Goal: Task Accomplishment & Management: Complete application form

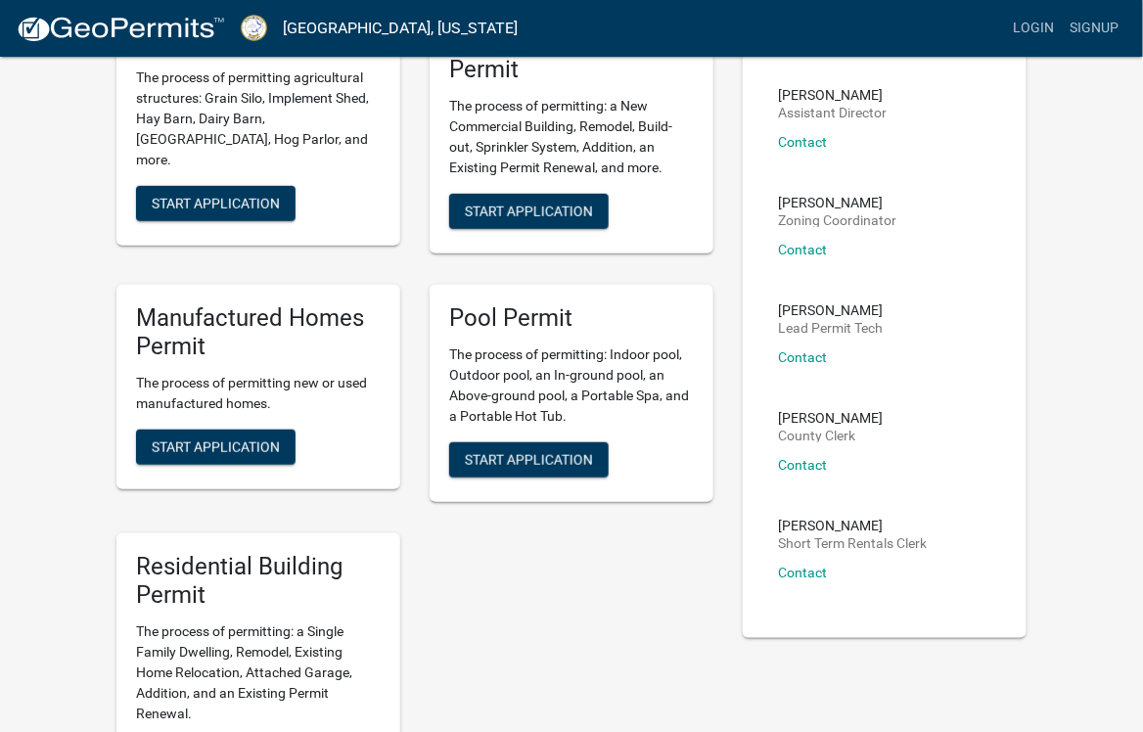
scroll to position [248, 0]
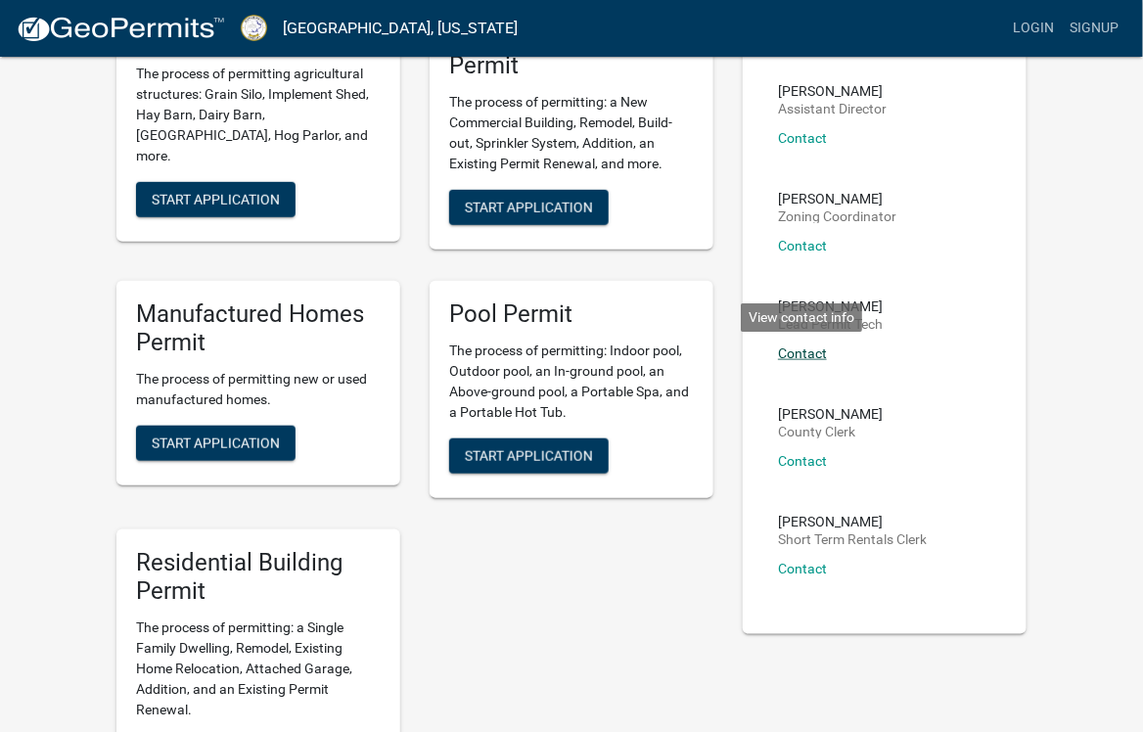
click at [803, 352] on link "Contact" at bounding box center [802, 353] width 49 height 16
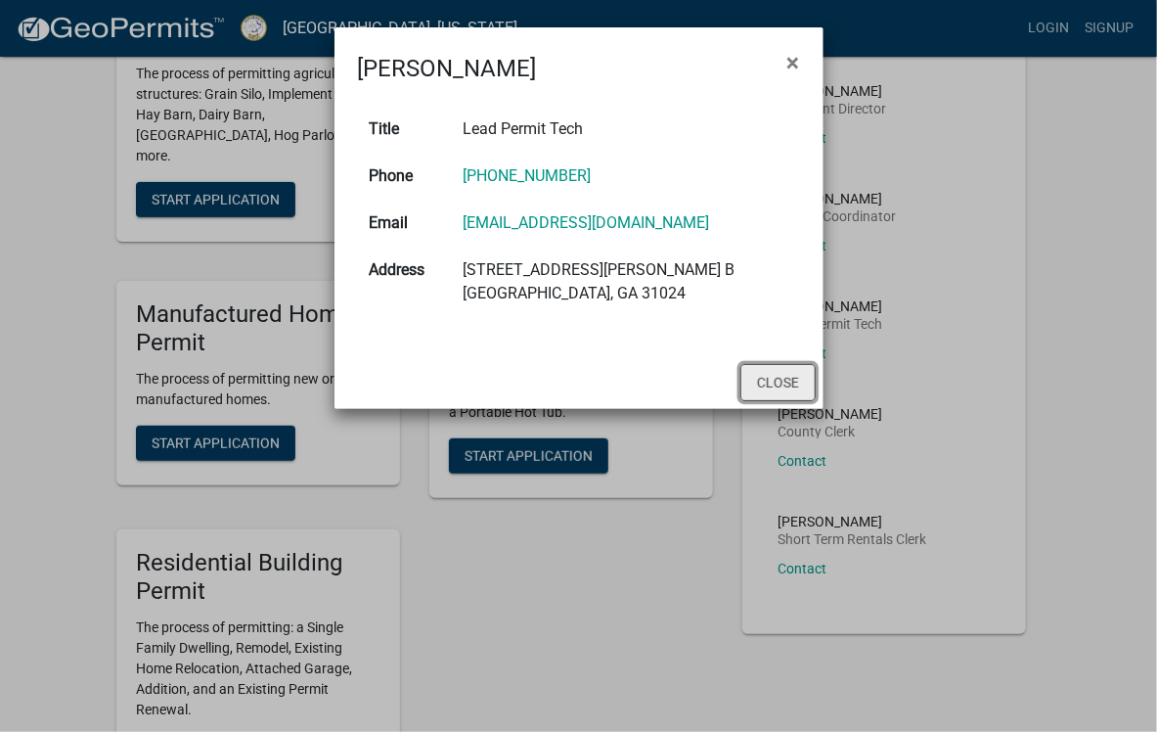
click at [791, 379] on button "Close" at bounding box center [778, 382] width 75 height 37
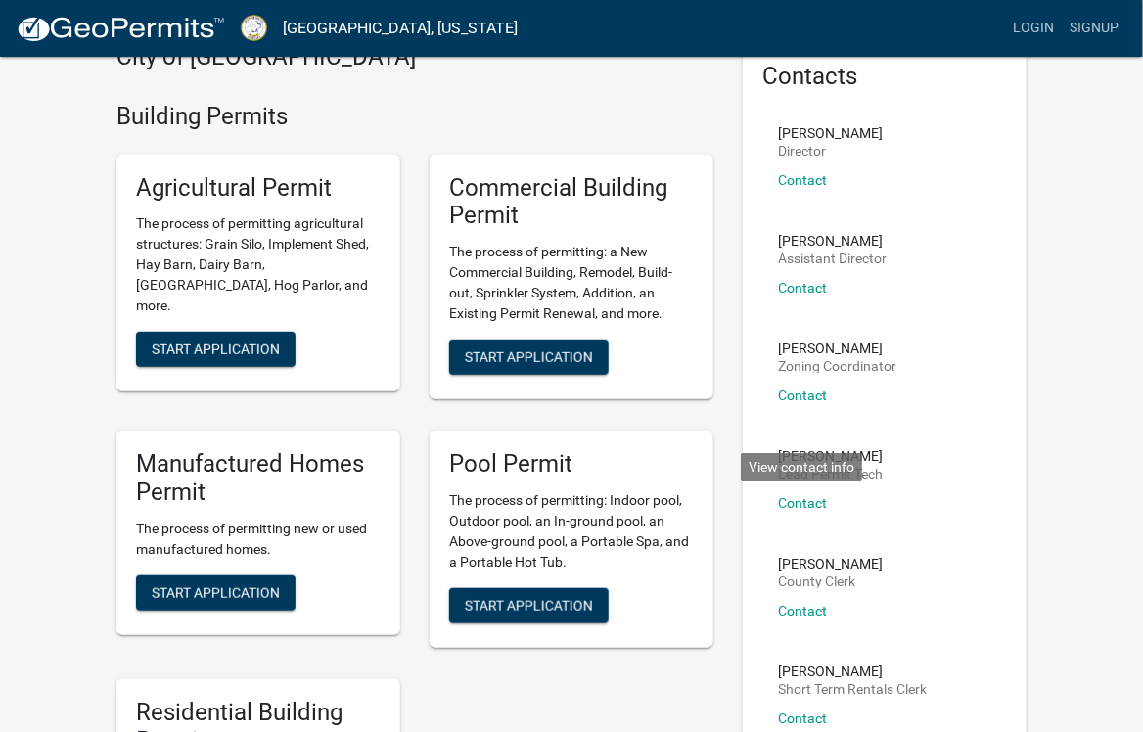
scroll to position [0, 0]
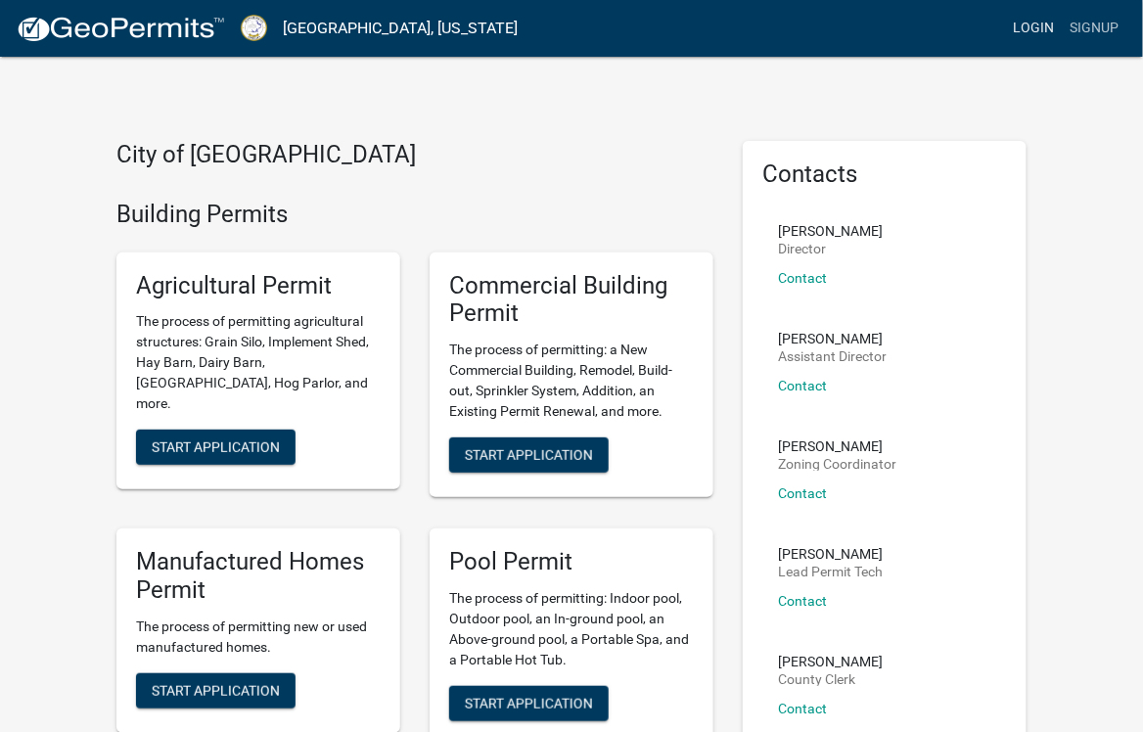
click at [1029, 21] on link "Login" at bounding box center [1034, 28] width 57 height 37
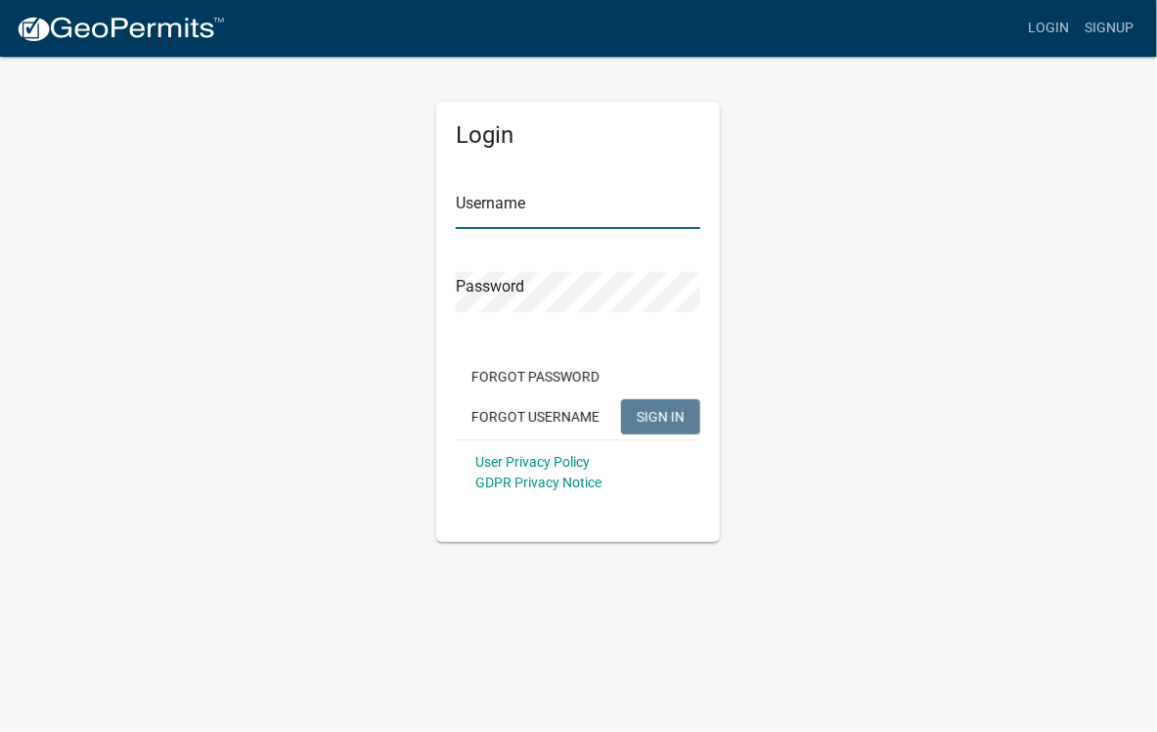
click at [481, 201] on input "Username" at bounding box center [578, 209] width 245 height 40
type input "[EMAIL_ADDRESS][DOMAIN_NAME]"
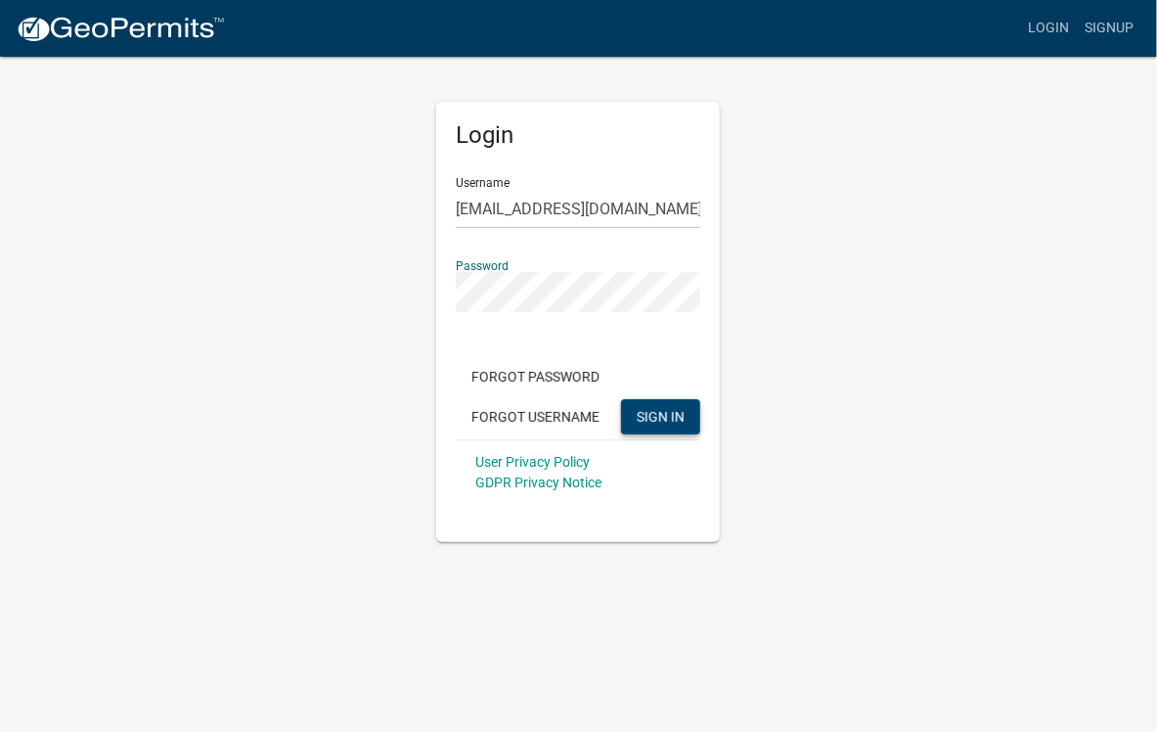
click at [652, 414] on span "SIGN IN" at bounding box center [661, 416] width 48 height 16
click at [660, 418] on span "SIGN IN" at bounding box center [661, 416] width 48 height 16
click at [674, 413] on span "SIGN IN" at bounding box center [661, 416] width 48 height 16
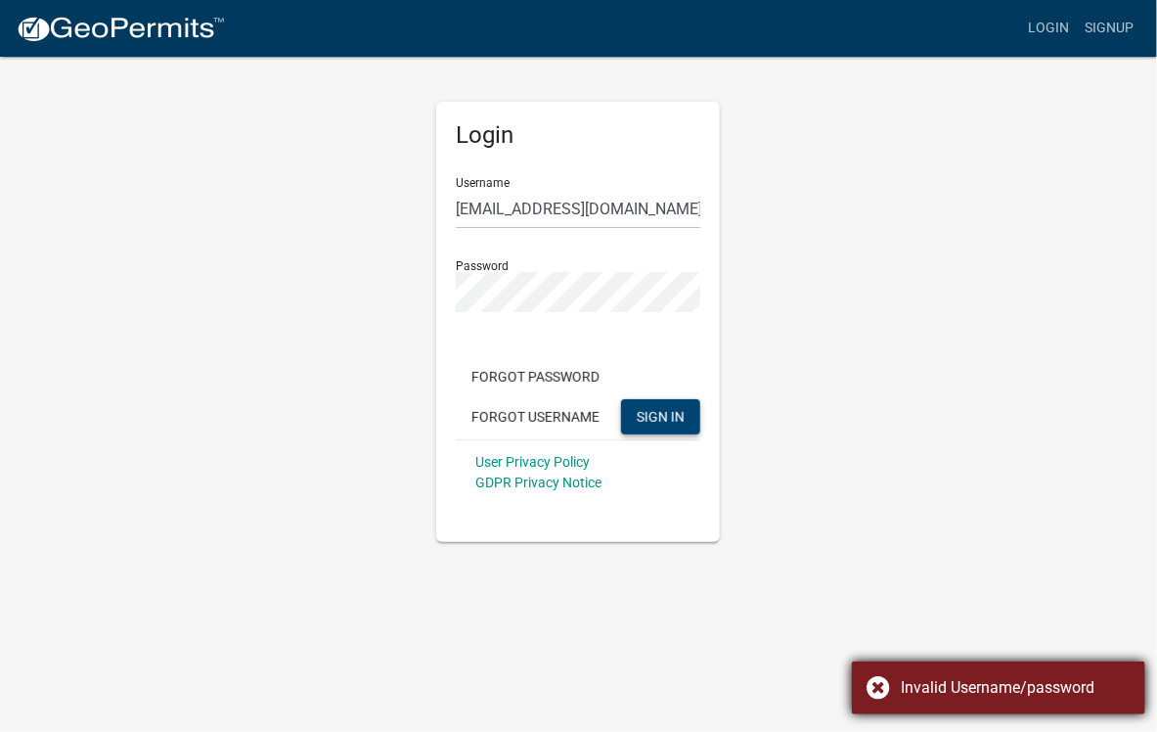
click at [962, 677] on div "Invalid Username/password" at bounding box center [1016, 687] width 230 height 23
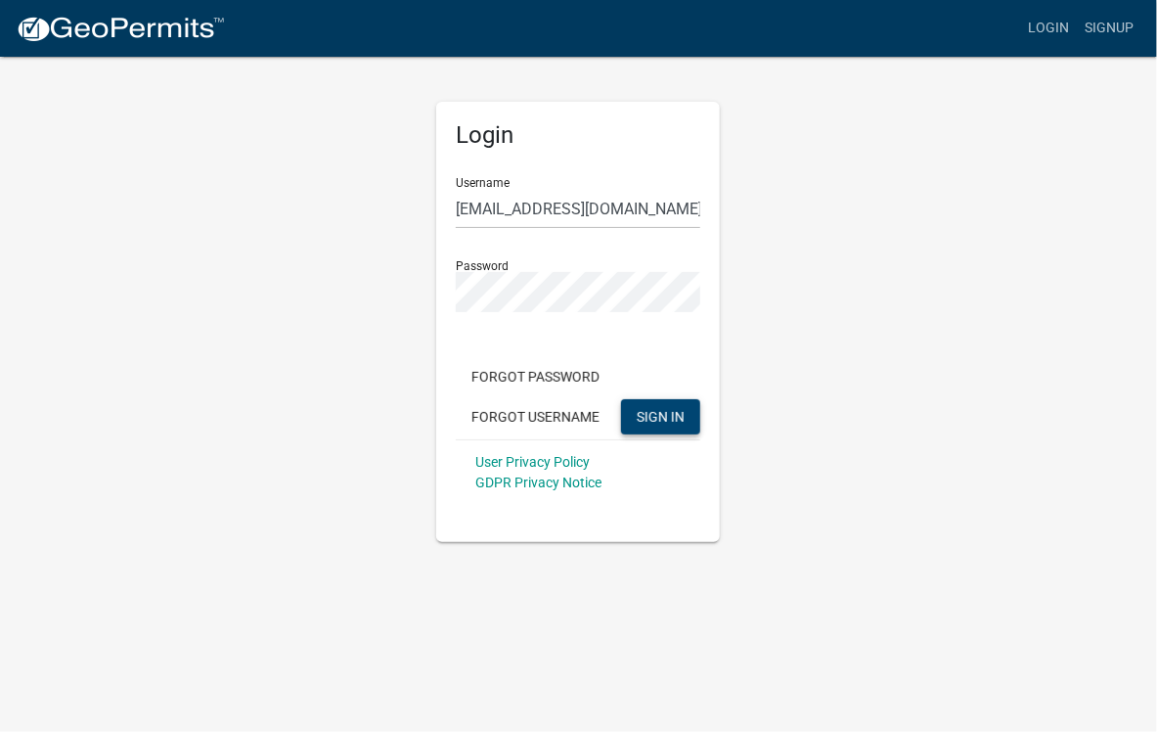
click at [673, 422] on span "SIGN IN" at bounding box center [661, 416] width 48 height 16
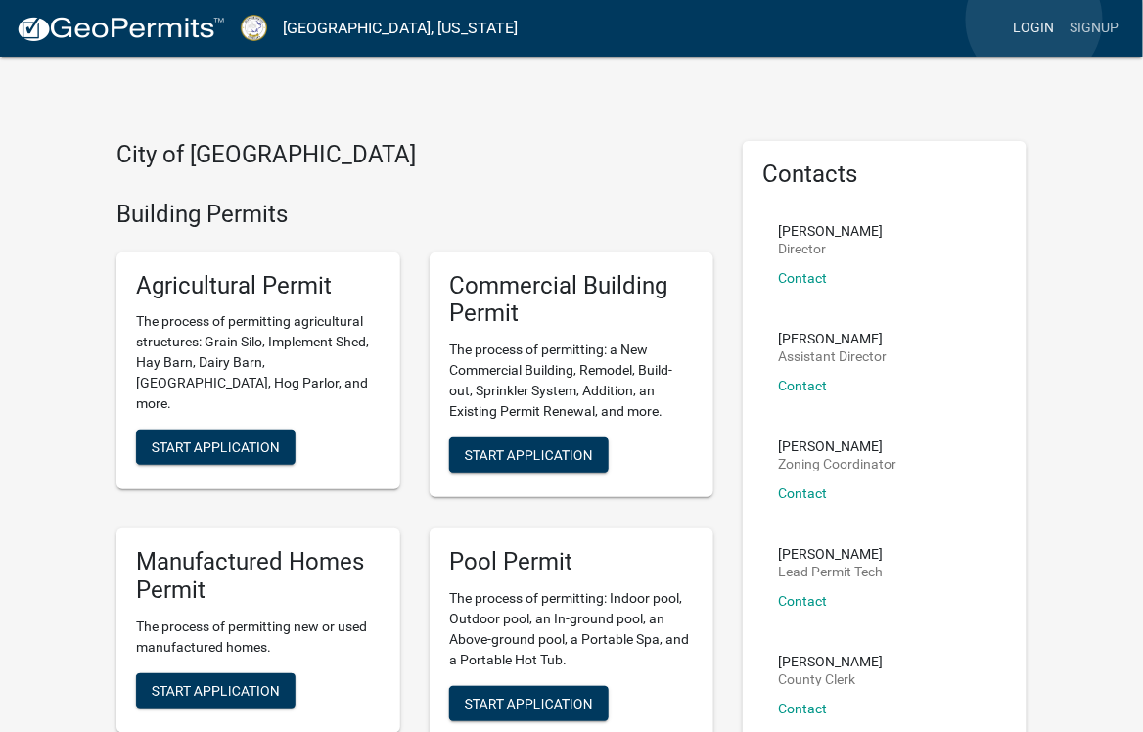
click at [1034, 20] on link "Login" at bounding box center [1034, 28] width 57 height 37
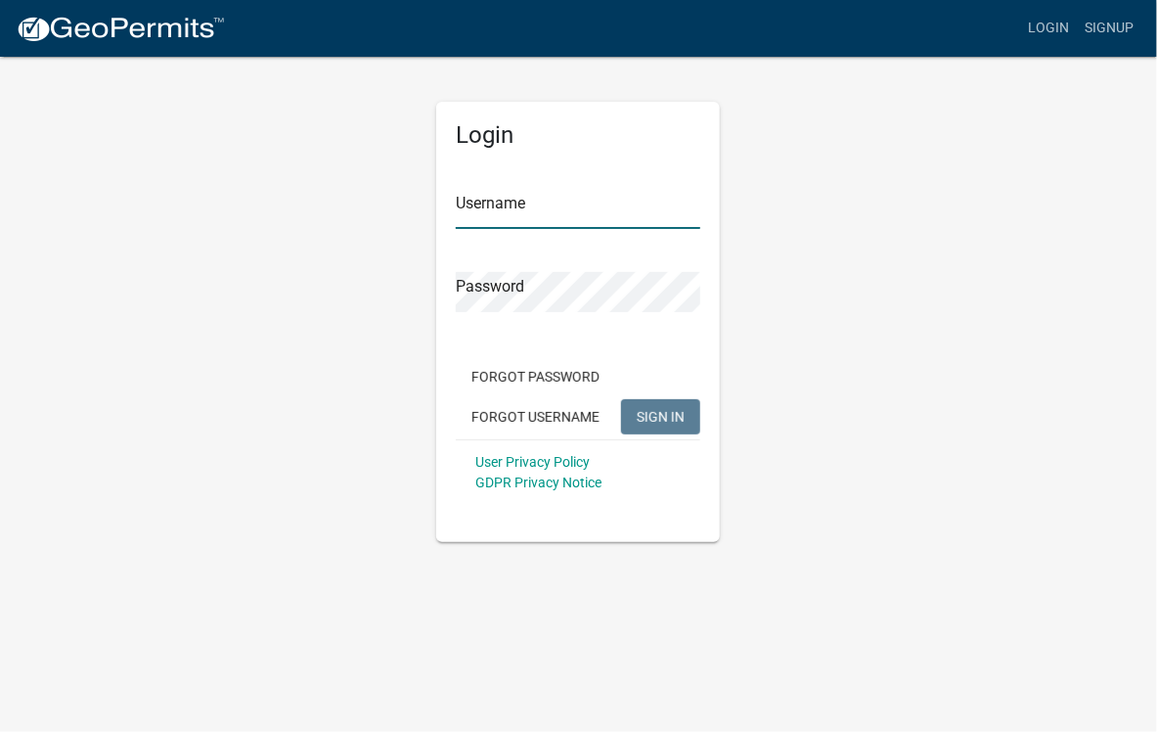
click at [525, 206] on input "Username" at bounding box center [578, 209] width 245 height 40
type input "[EMAIL_ADDRESS][DOMAIN_NAME]"
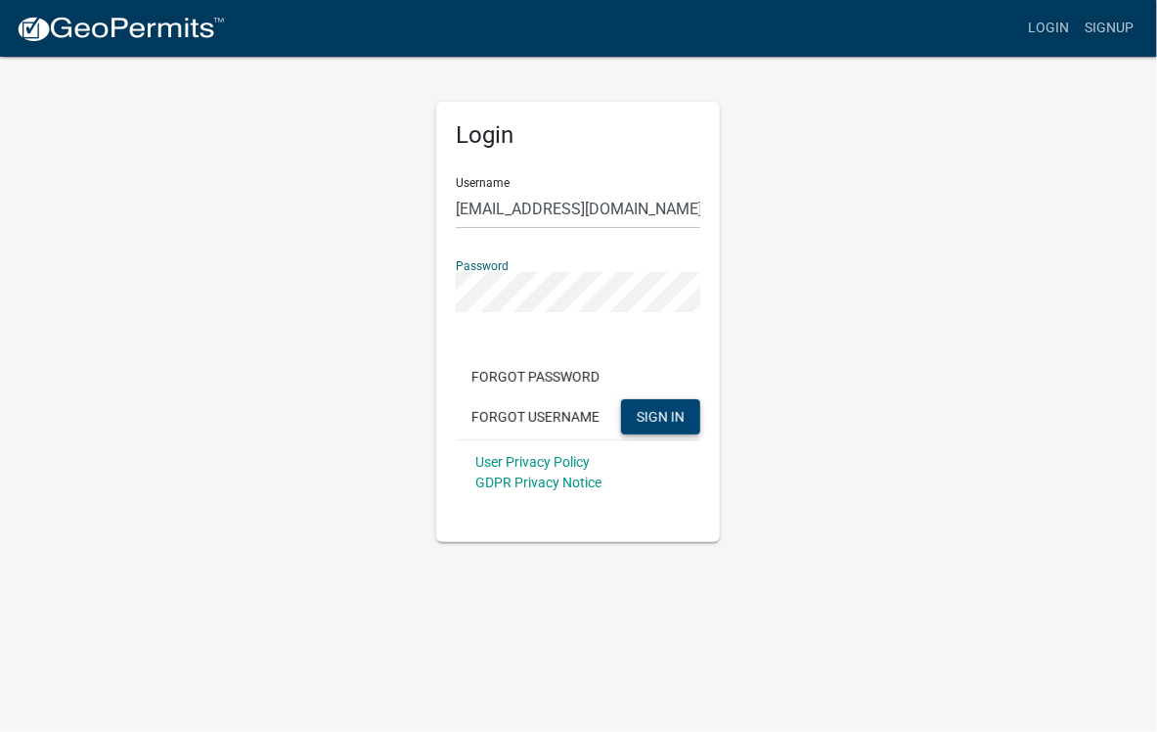
click at [669, 418] on span "SIGN IN" at bounding box center [661, 416] width 48 height 16
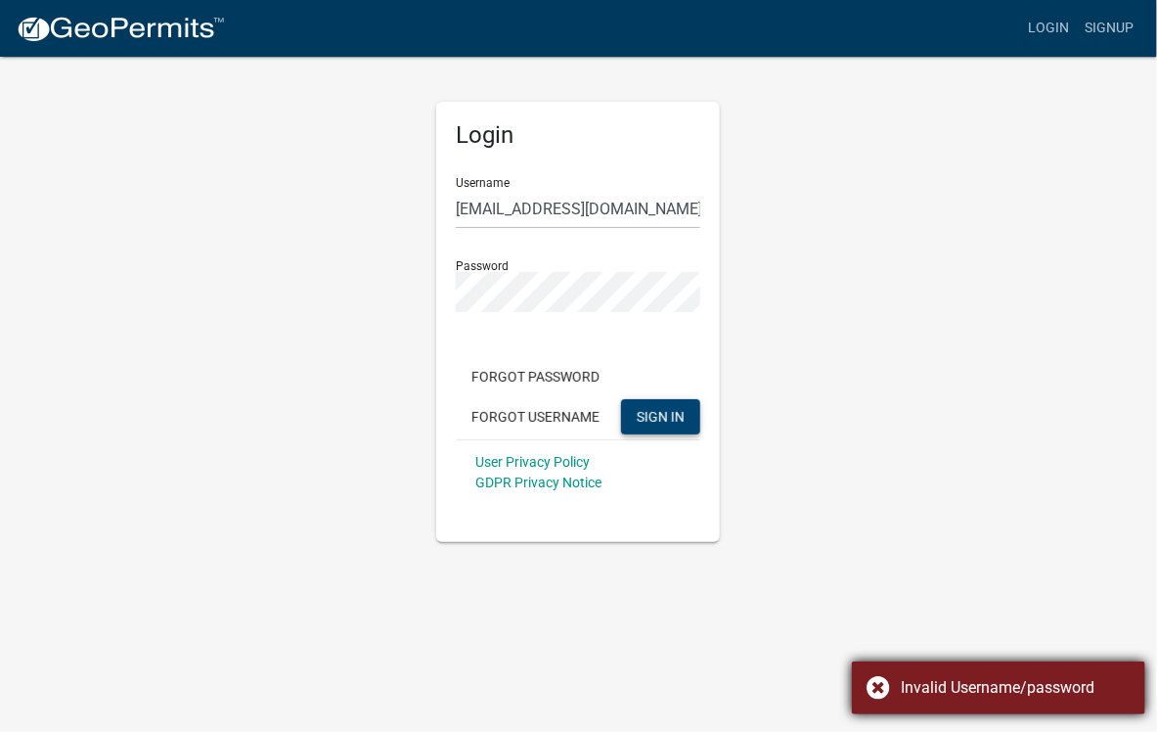
click at [920, 669] on div "Invalid Username/password" at bounding box center [999, 687] width 294 height 53
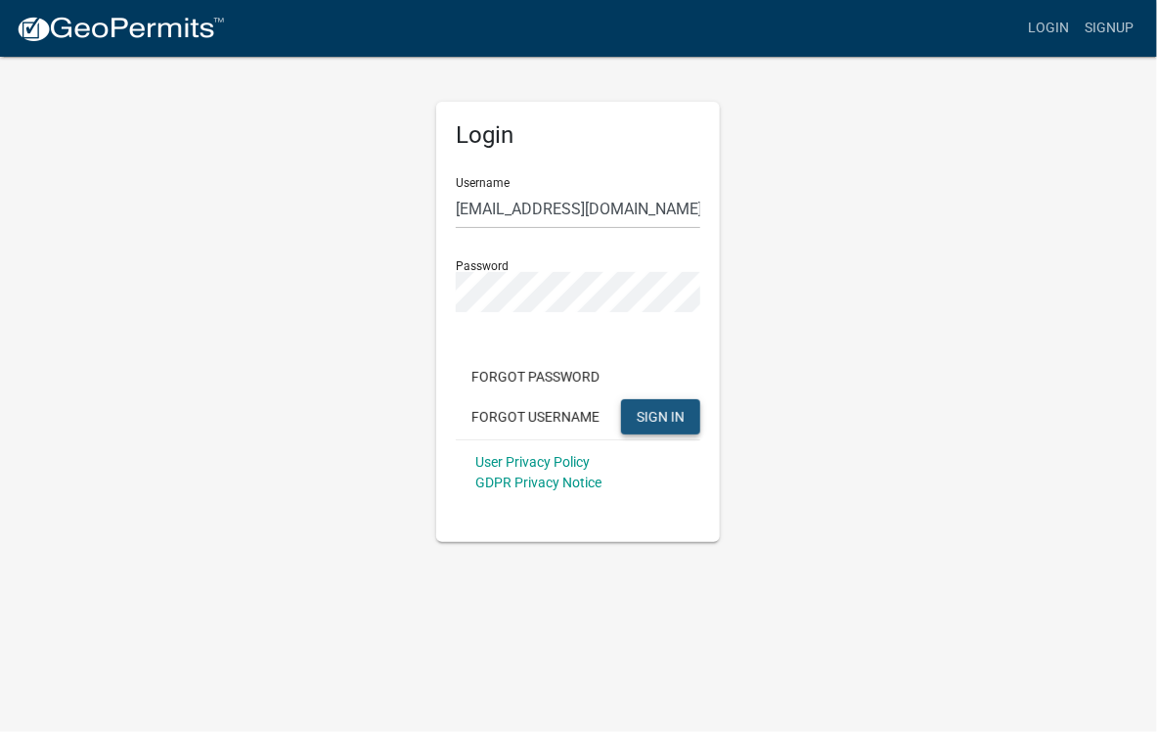
click at [663, 420] on span "SIGN IN" at bounding box center [661, 416] width 48 height 16
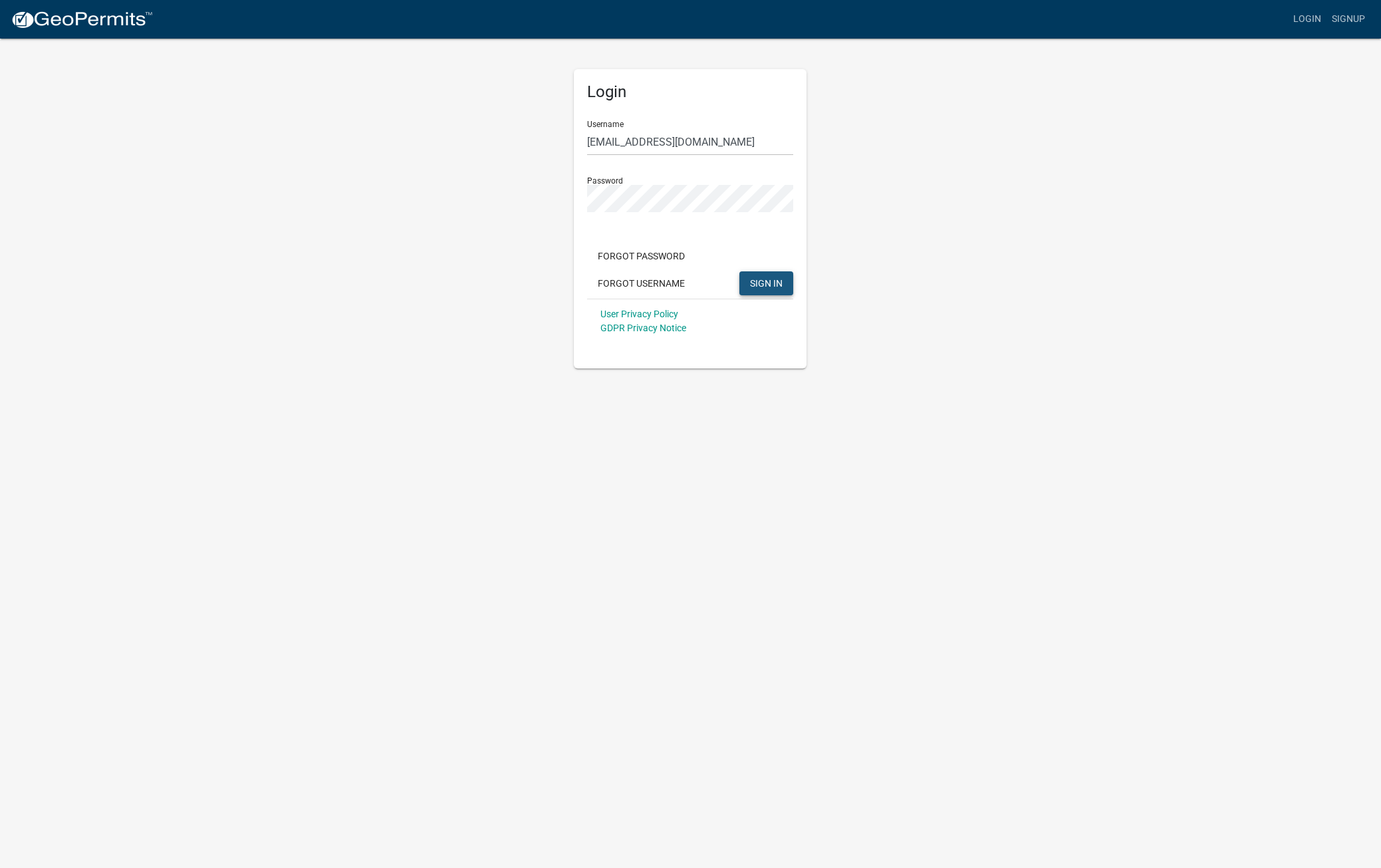
click at [775, 282] on span "SIGN IN" at bounding box center [767, 283] width 33 height 11
click at [579, 198] on div "Login Username [EMAIL_ADDRESS][DOMAIN_NAME] Password Forgot Password Forgot Use…" at bounding box center [690, 219] width 232 height 299
click at [649, 268] on button "Forgot Password" at bounding box center [641, 270] width 108 height 24
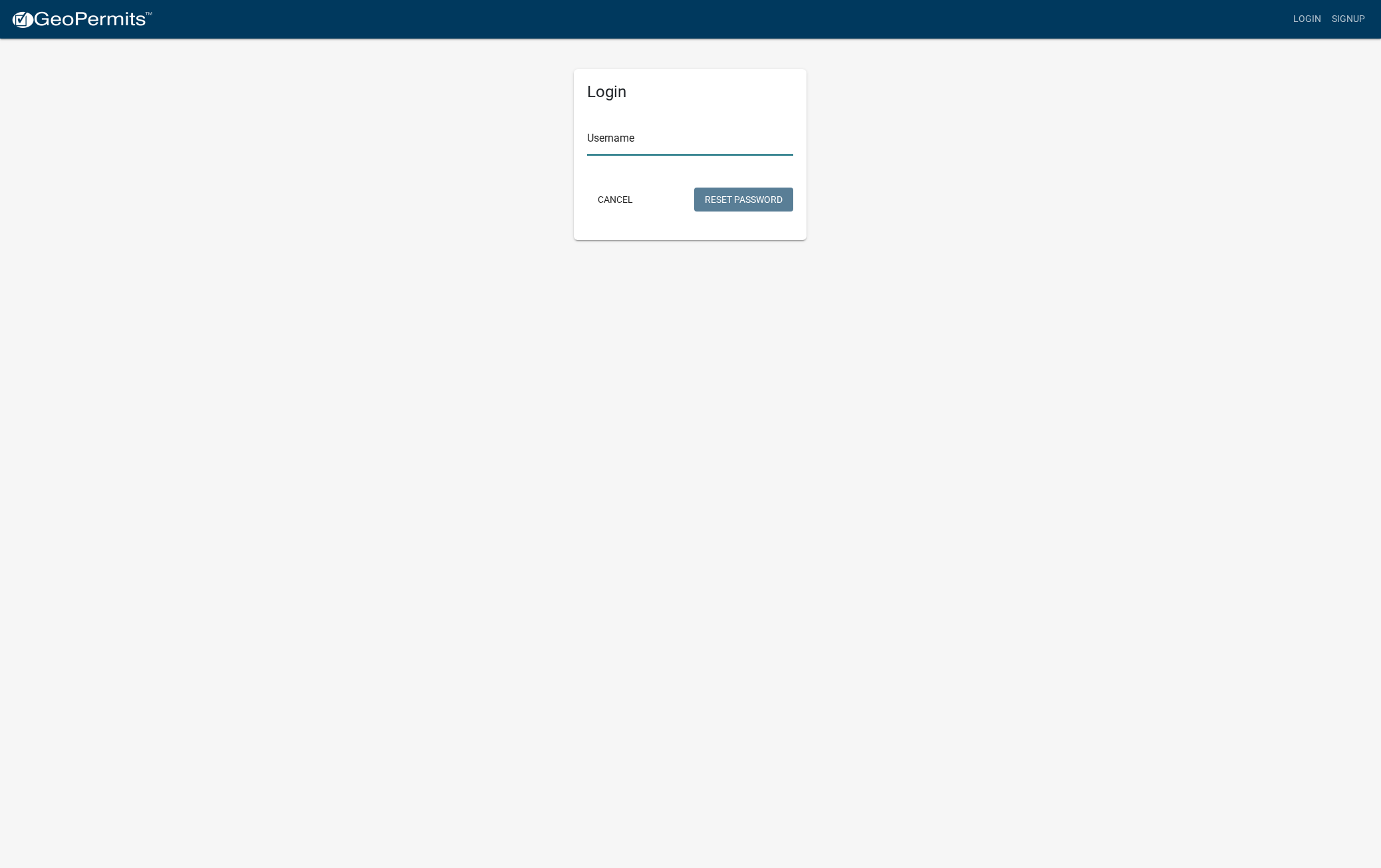
click at [674, 140] on input "Username" at bounding box center [690, 142] width 206 height 27
type input "[EMAIL_ADDRESS][DOMAIN_NAME]"
click at [744, 195] on button "Reset Password" at bounding box center [744, 199] width 99 height 24
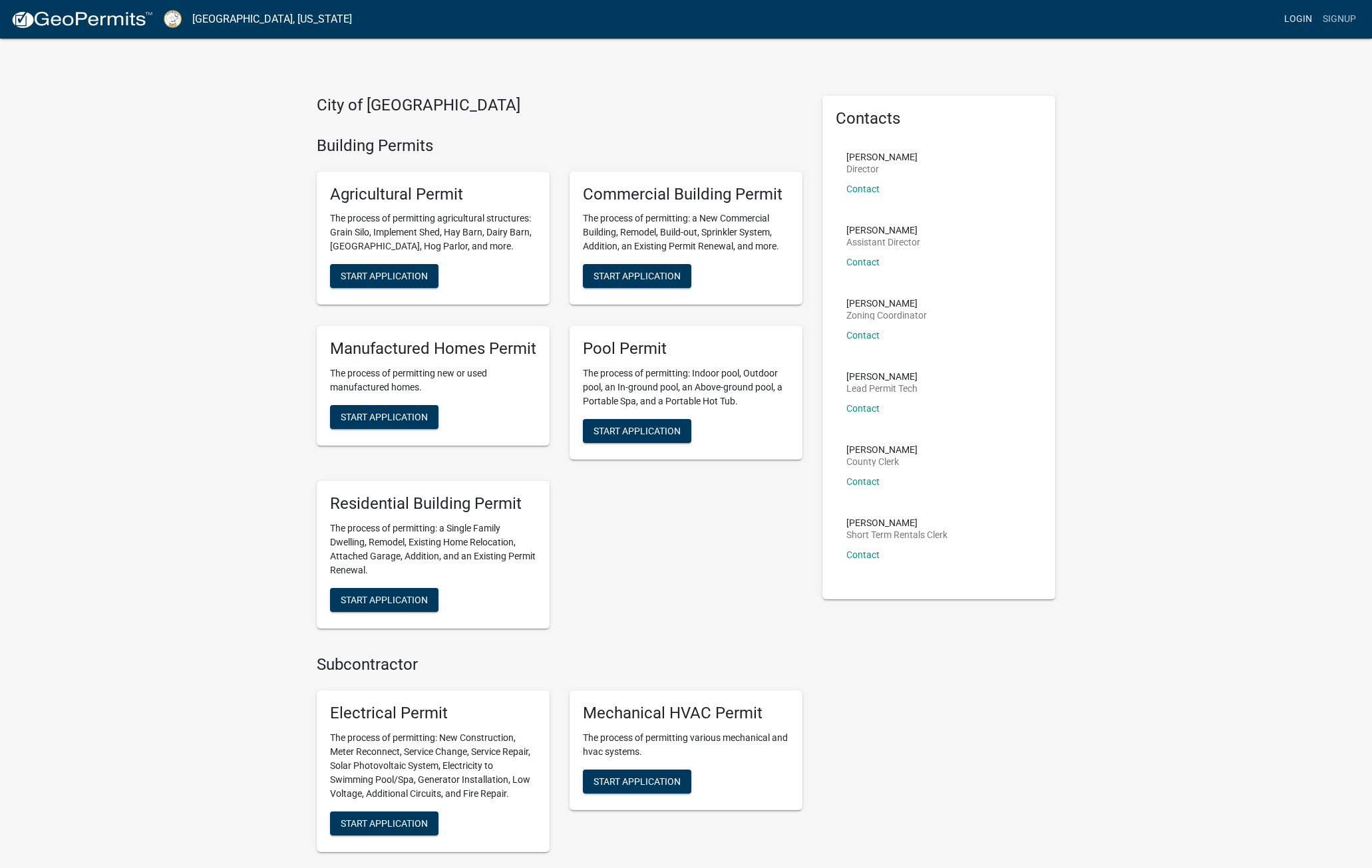
click at [787, 15] on link "Login" at bounding box center [1298, 19] width 39 height 25
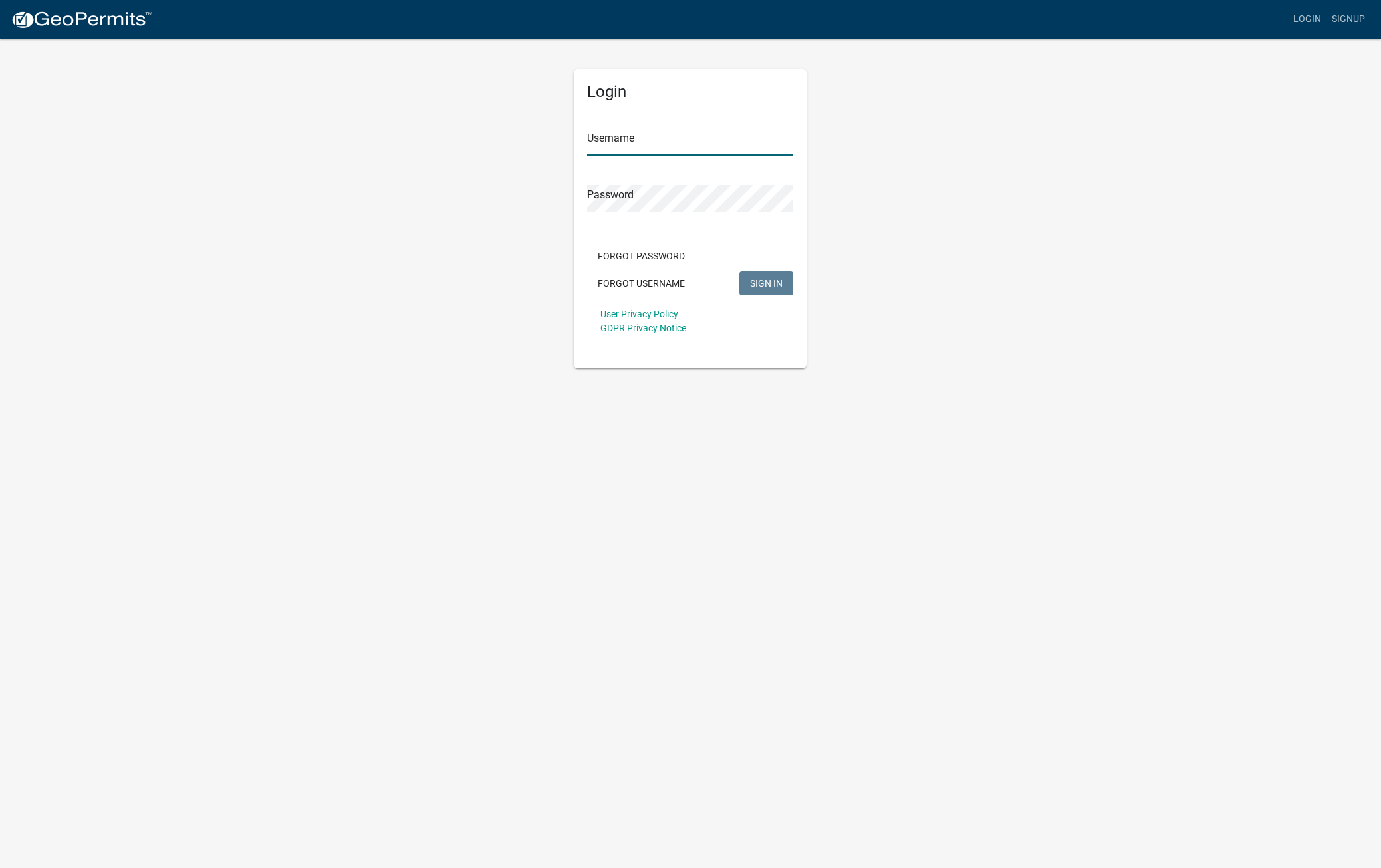
click at [670, 135] on input "Username" at bounding box center [690, 142] width 206 height 27
type input "[EMAIL_ADDRESS][DOMAIN_NAME]"
click at [769, 283] on span "SIGN IN" at bounding box center [767, 283] width 33 height 11
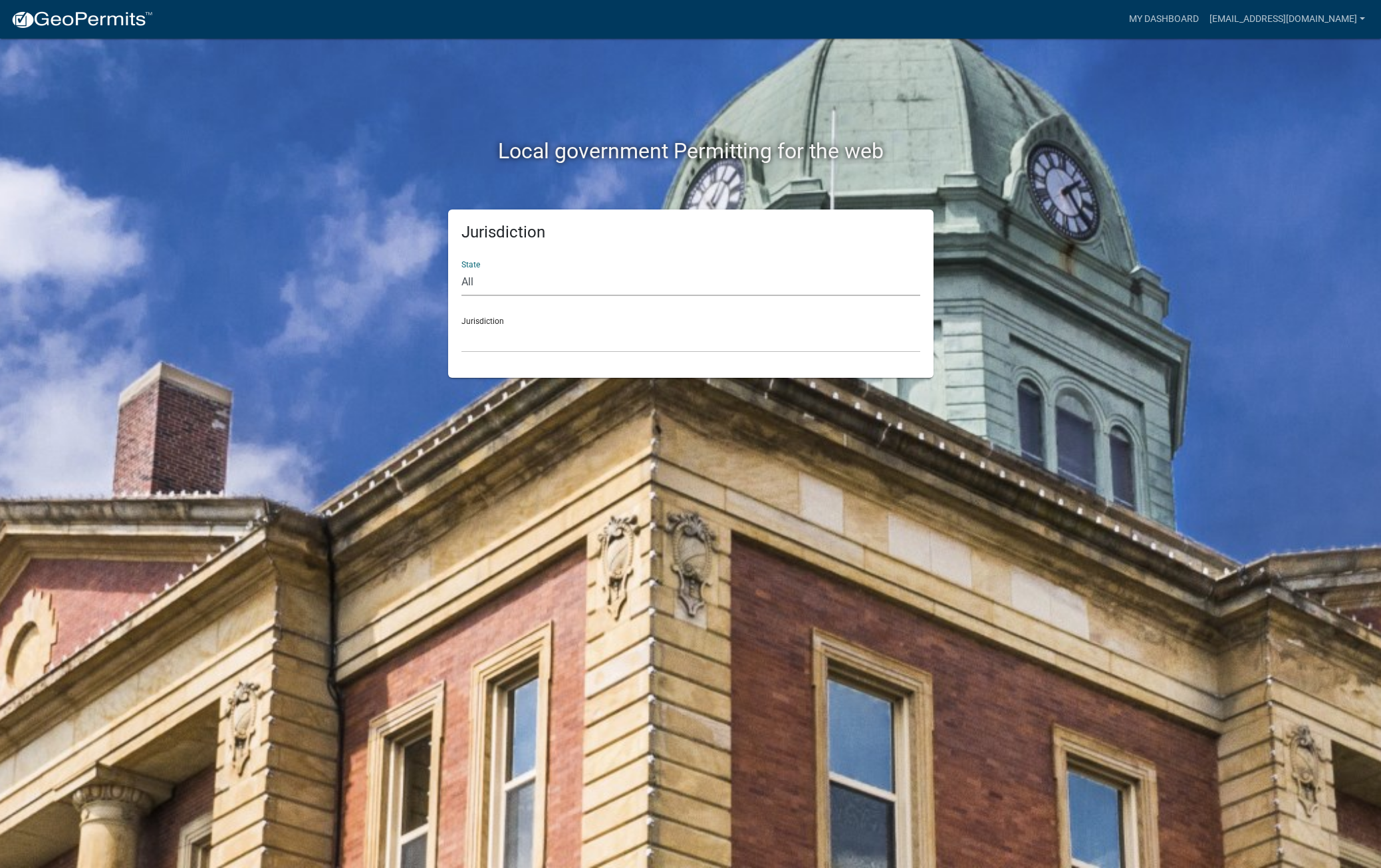
click at [521, 275] on select "All [US_STATE] [US_STATE] [US_STATE] [US_STATE] [US_STATE] [US_STATE] [US_STATE…" at bounding box center [690, 282] width 459 height 27
select select "[US_STATE]"
click at [461, 268] on select "All [US_STATE] [US_STATE] [US_STATE] [US_STATE] [US_STATE] [US_STATE] [US_STATE…" at bounding box center [690, 282] width 459 height 27
click at [495, 336] on select "[GEOGRAPHIC_DATA], [US_STATE][PERSON_NAME][GEOGRAPHIC_DATA], [US_STATE][PERSON_…" at bounding box center [690, 338] width 459 height 27
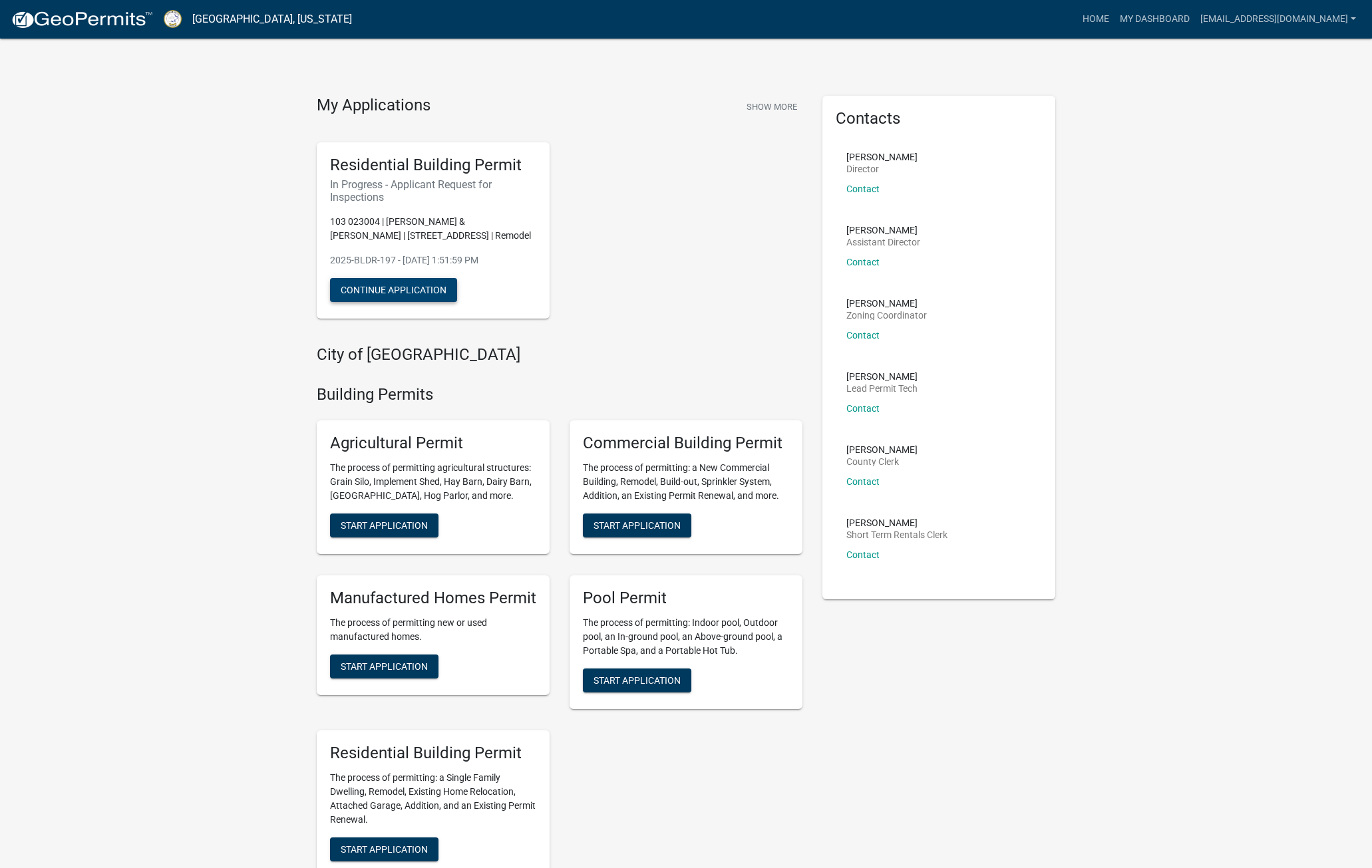
click at [385, 283] on button "Continue Application" at bounding box center [393, 290] width 127 height 24
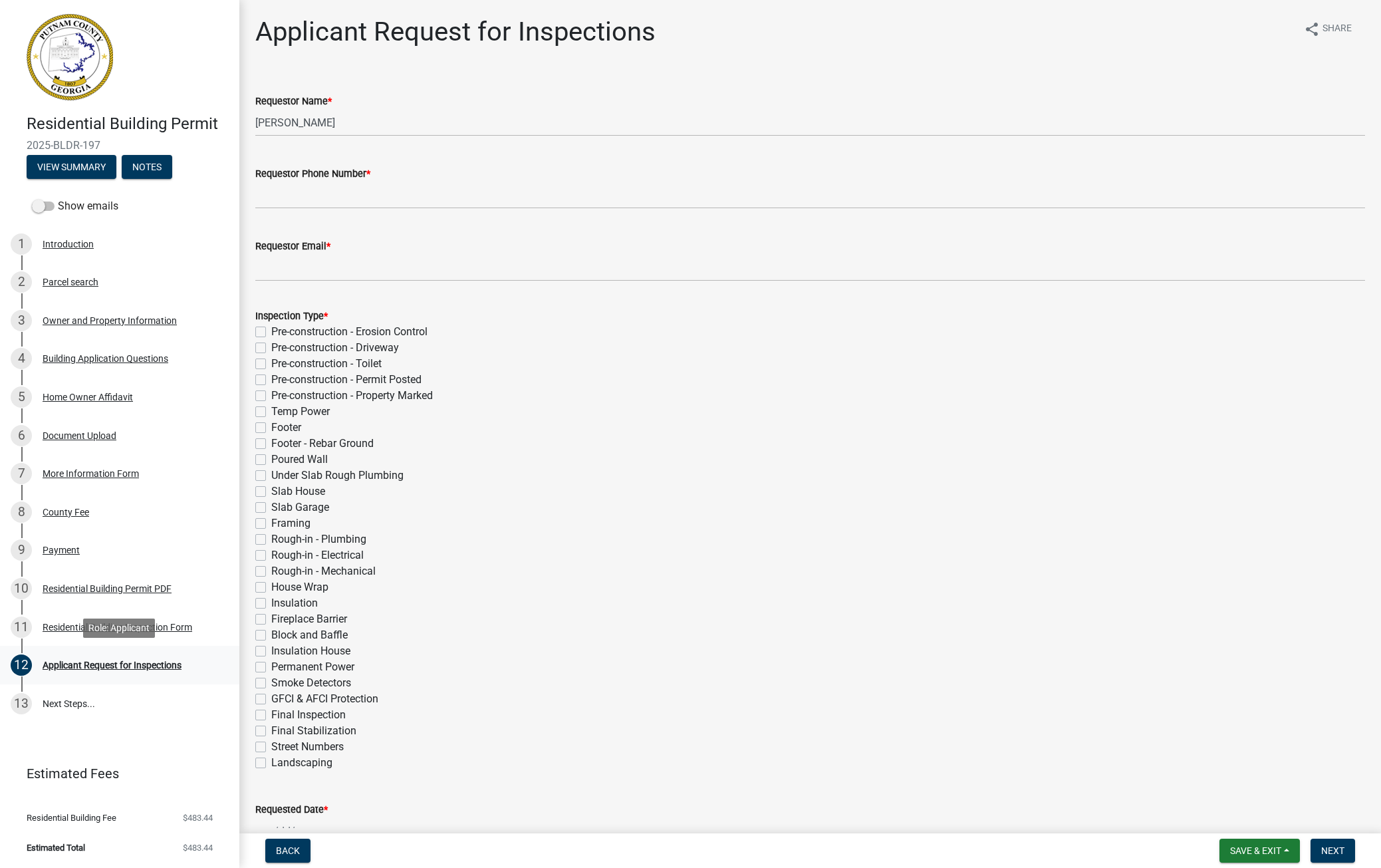
click at [139, 497] on div "Applicant Request for Inspections" at bounding box center [112, 665] width 139 height 10
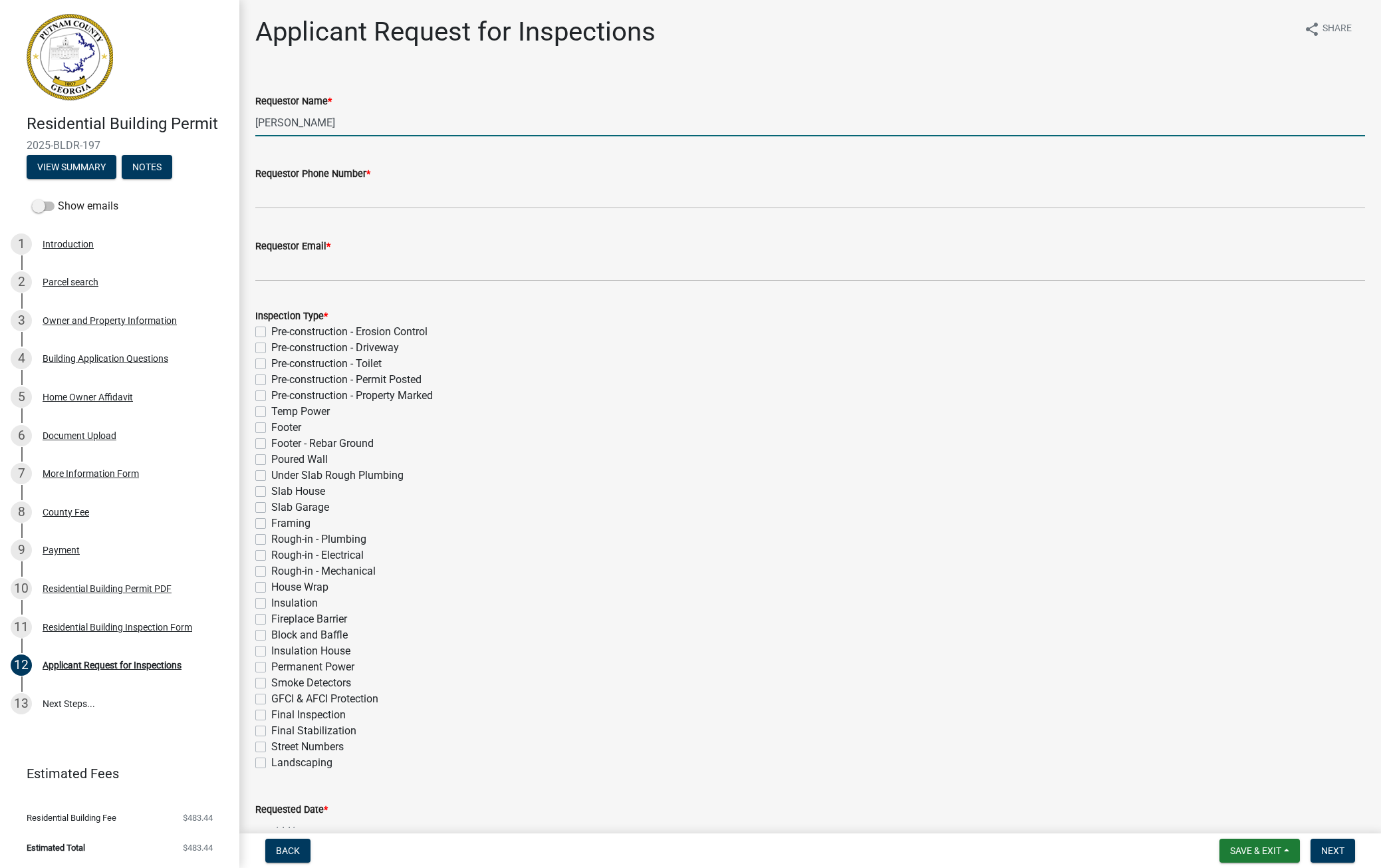
click at [260, 125] on input "[PERSON_NAME]" at bounding box center [810, 122] width 1110 height 27
drag, startPoint x: 357, startPoint y: 128, endPoint x: 252, endPoint y: 128, distance: 105.0
click at [252, 128] on div "Requestor Name * [PERSON_NAME]" at bounding box center [810, 105] width 1130 height 62
type input "[PERSON_NAME]"
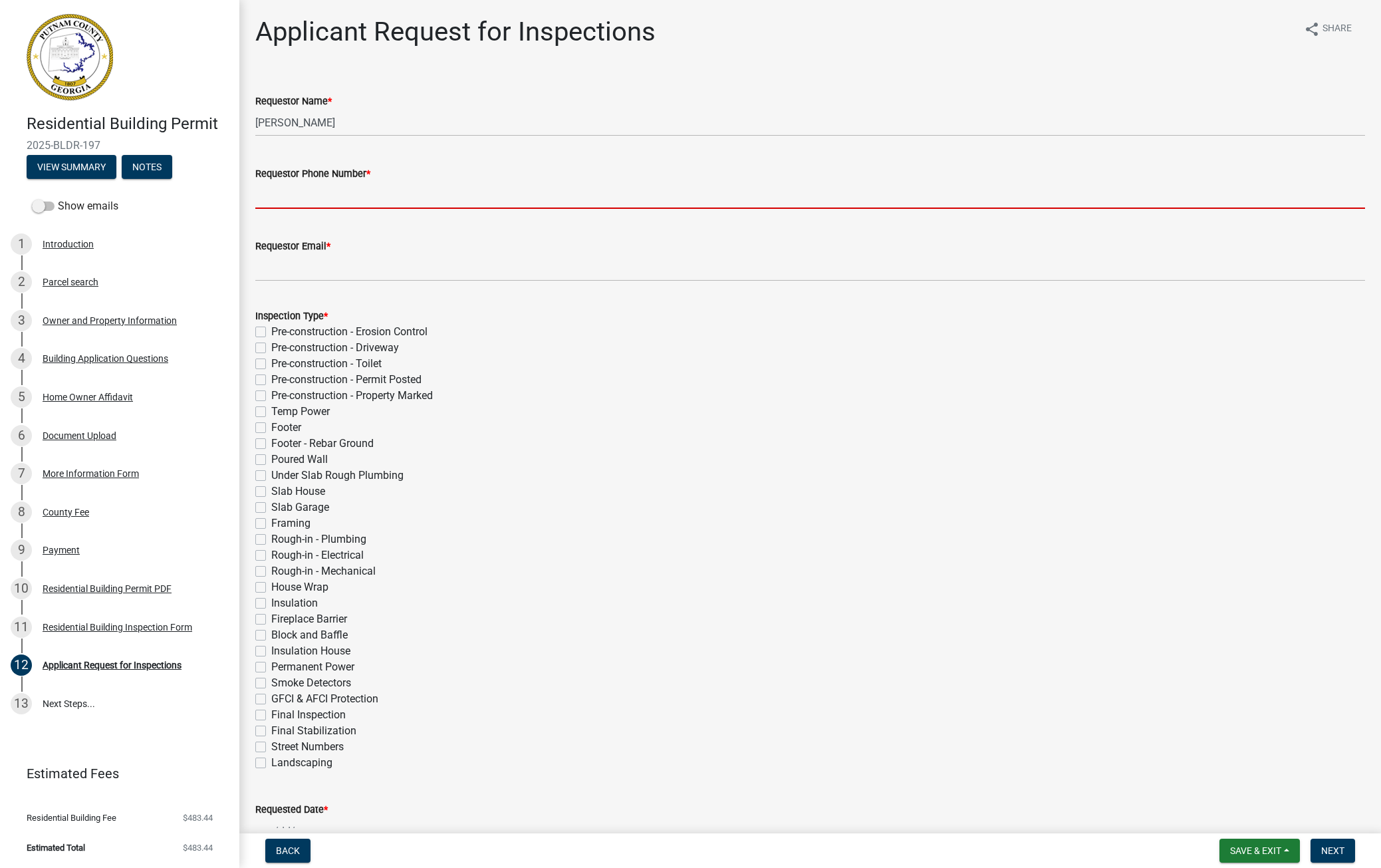
click at [334, 200] on input "Requestor Phone Number *" at bounding box center [810, 195] width 1110 height 27
type input "[PHONE_NUMBER]"
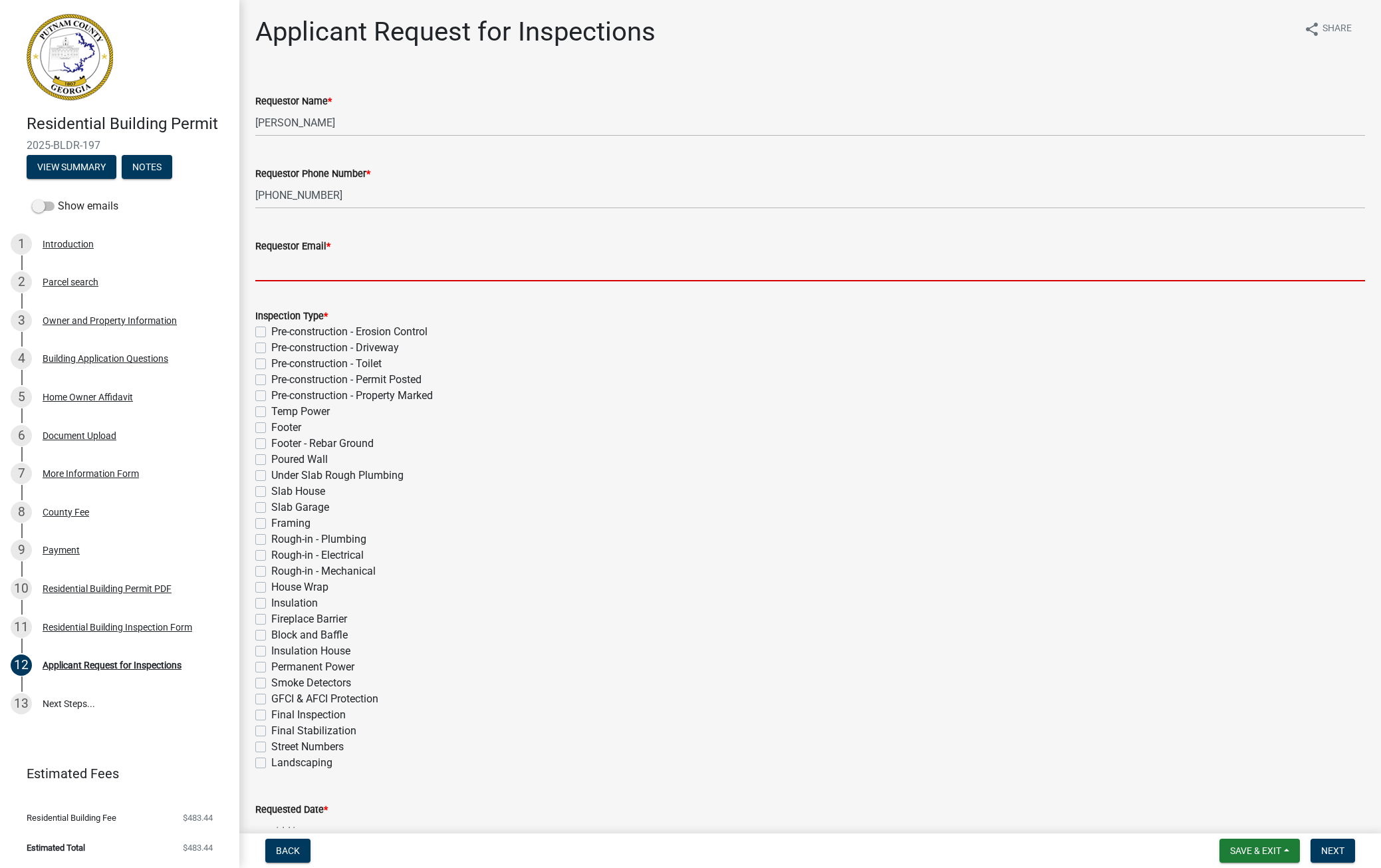
click at [374, 273] on input "Requestor Email *" at bounding box center [810, 268] width 1110 height 27
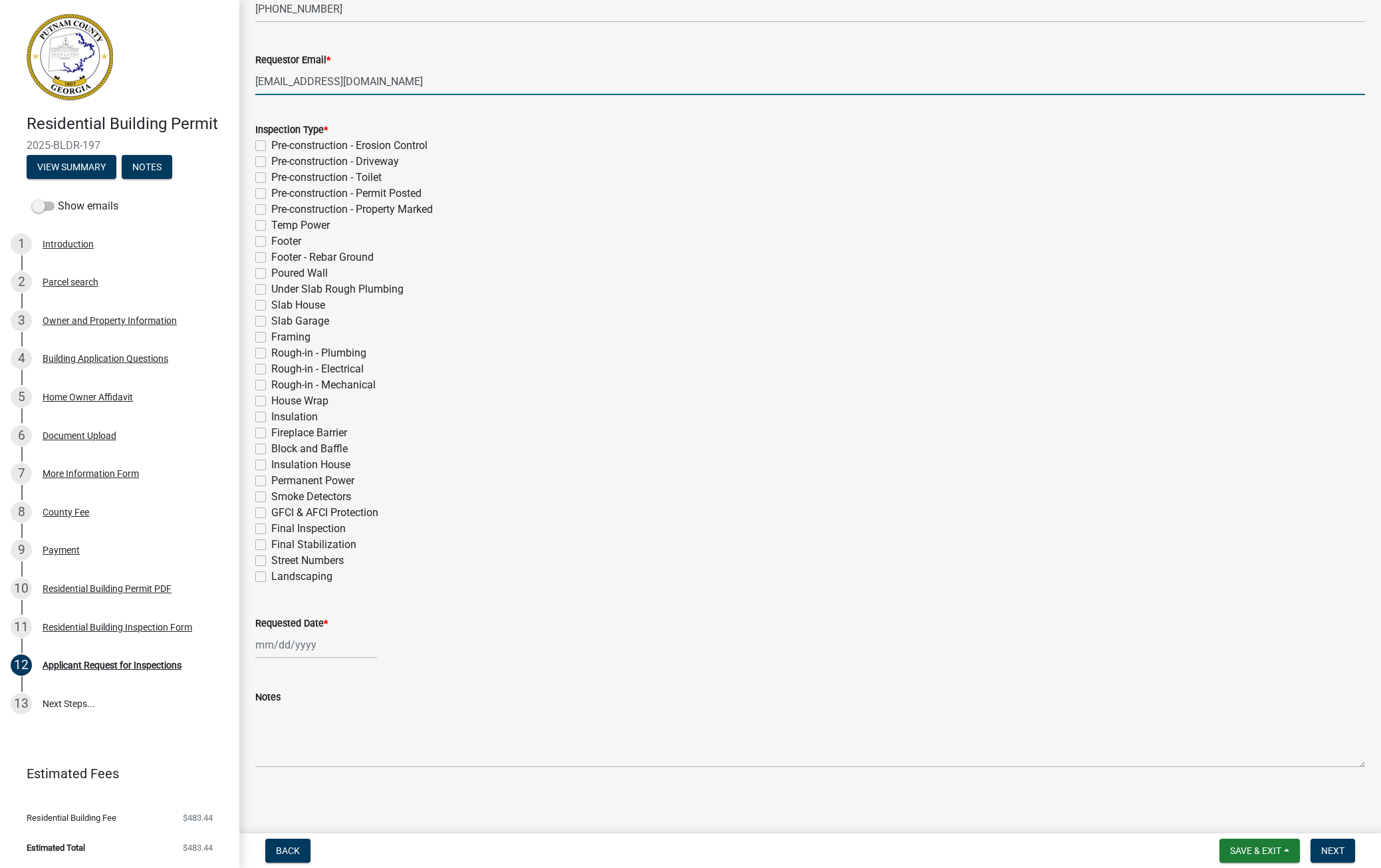
scroll to position [188, 0]
type input "[EMAIL_ADDRESS][DOMAIN_NAME]"
click at [305, 497] on div "Notes" at bounding box center [810, 716] width 1110 height 97
click at [292, 497] on wm-data-entity-input "Requested Date *" at bounding box center [810, 631] width 1110 height 74
click at [290, 497] on div at bounding box center [316, 643] width 122 height 27
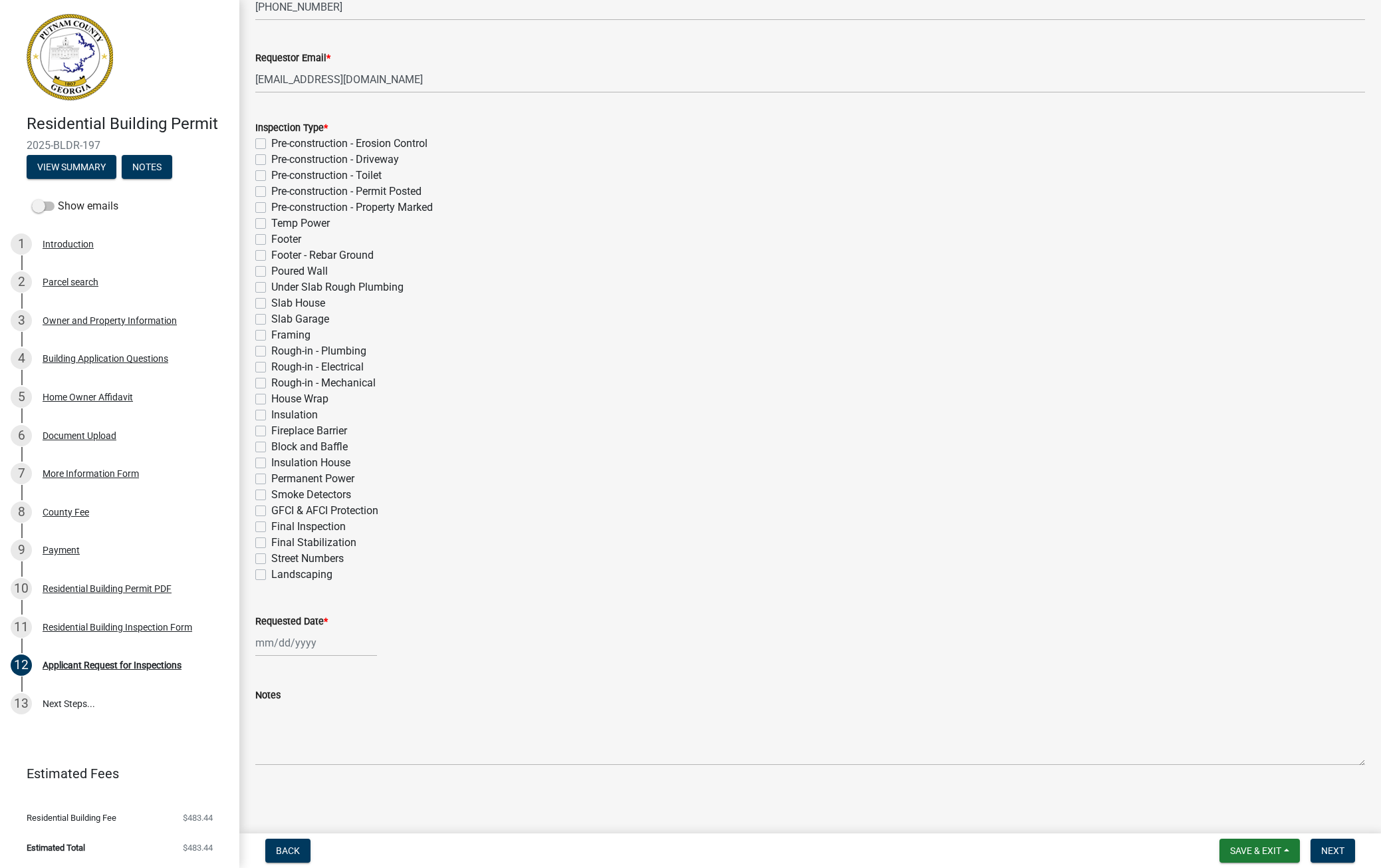
select select "10"
select select "2025"
click at [330, 497] on div "9" at bounding box center [332, 529] width 21 height 21
type input "[DATE]"
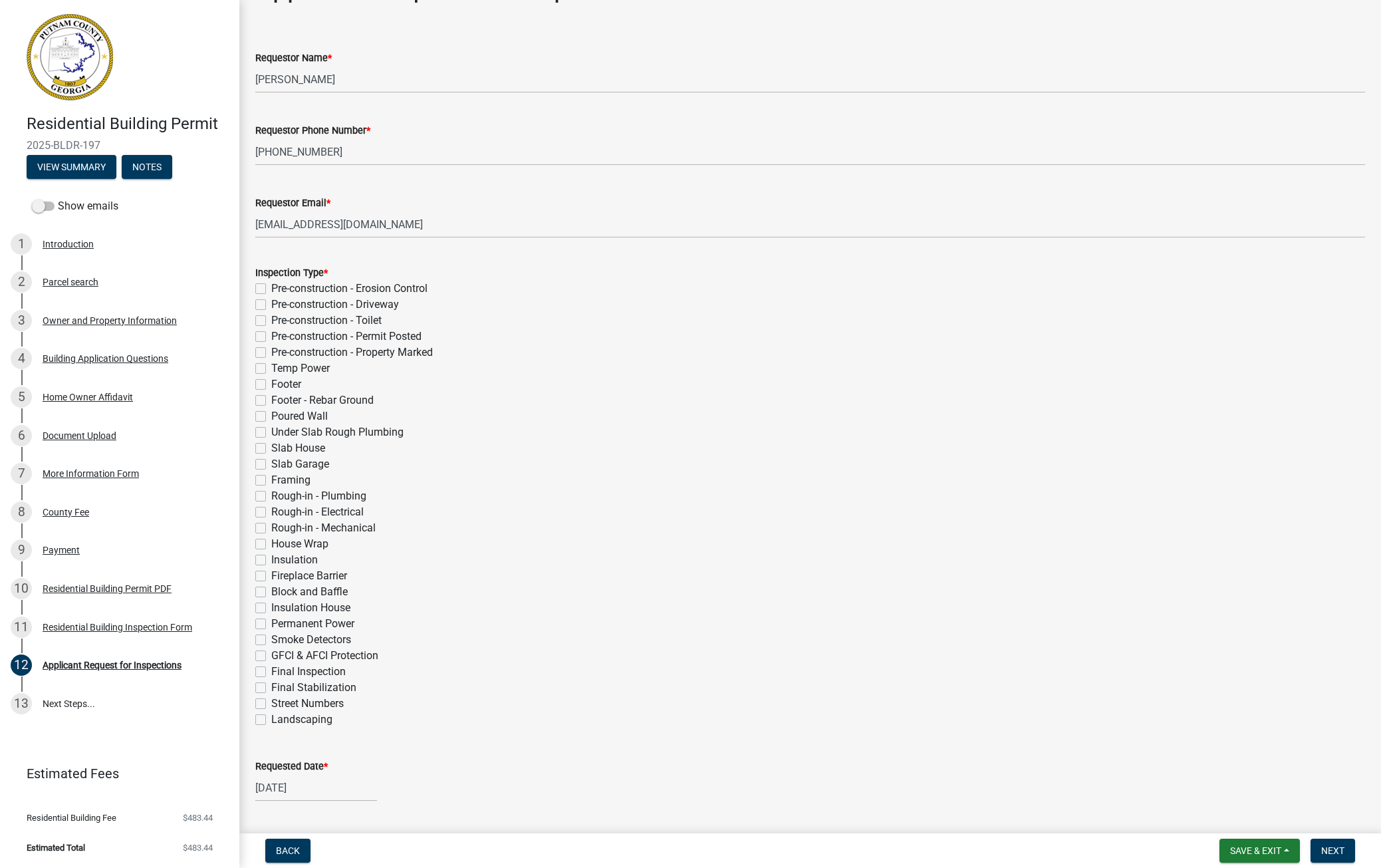
scroll to position [67, 0]
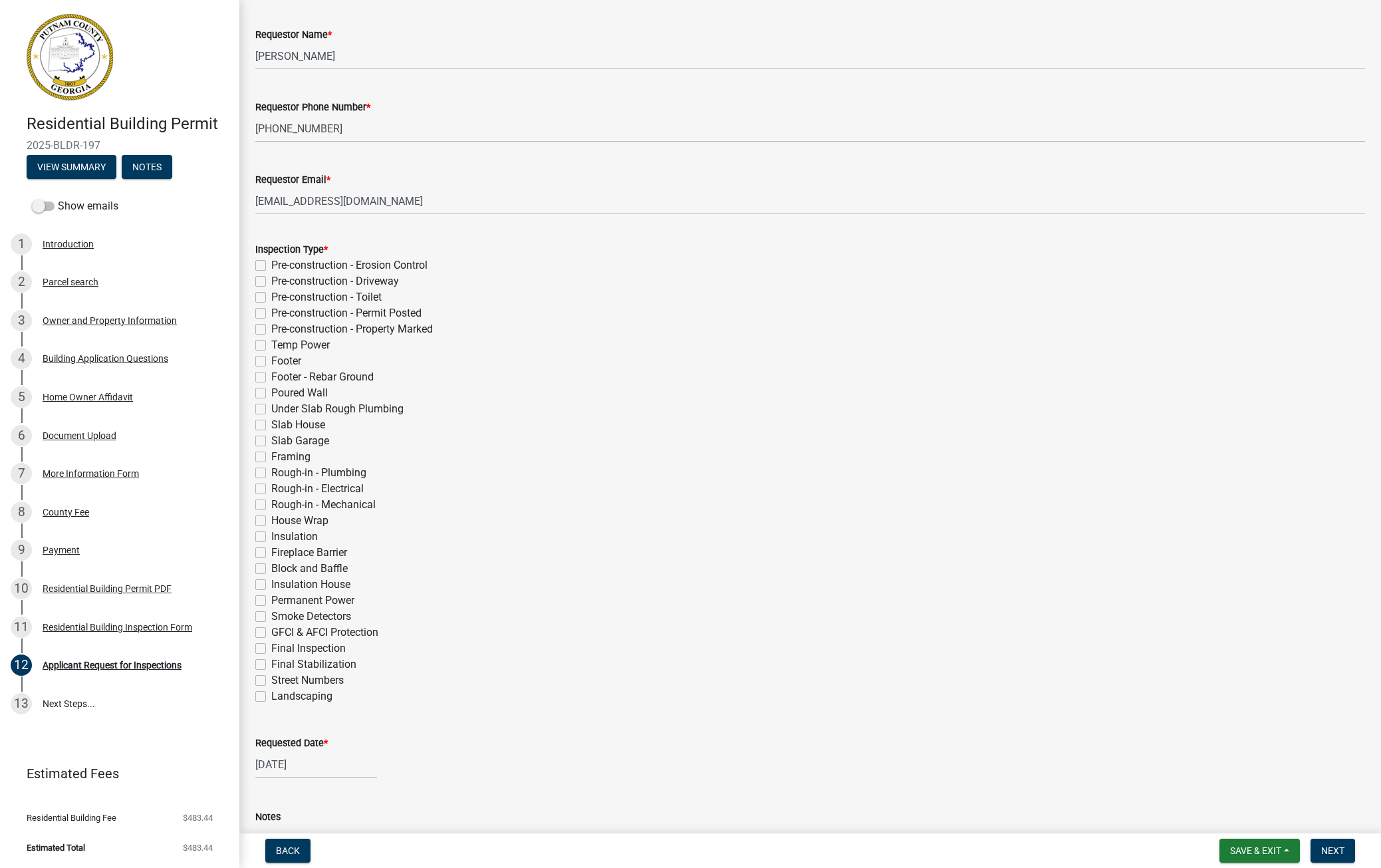
click at [271, 489] on label "Rough-in - Electrical" at bounding box center [317, 488] width 92 height 16
click at [271, 489] on input "Rough-in - Electrical" at bounding box center [275, 485] width 9 height 9
checkbox input "true"
checkbox input "false"
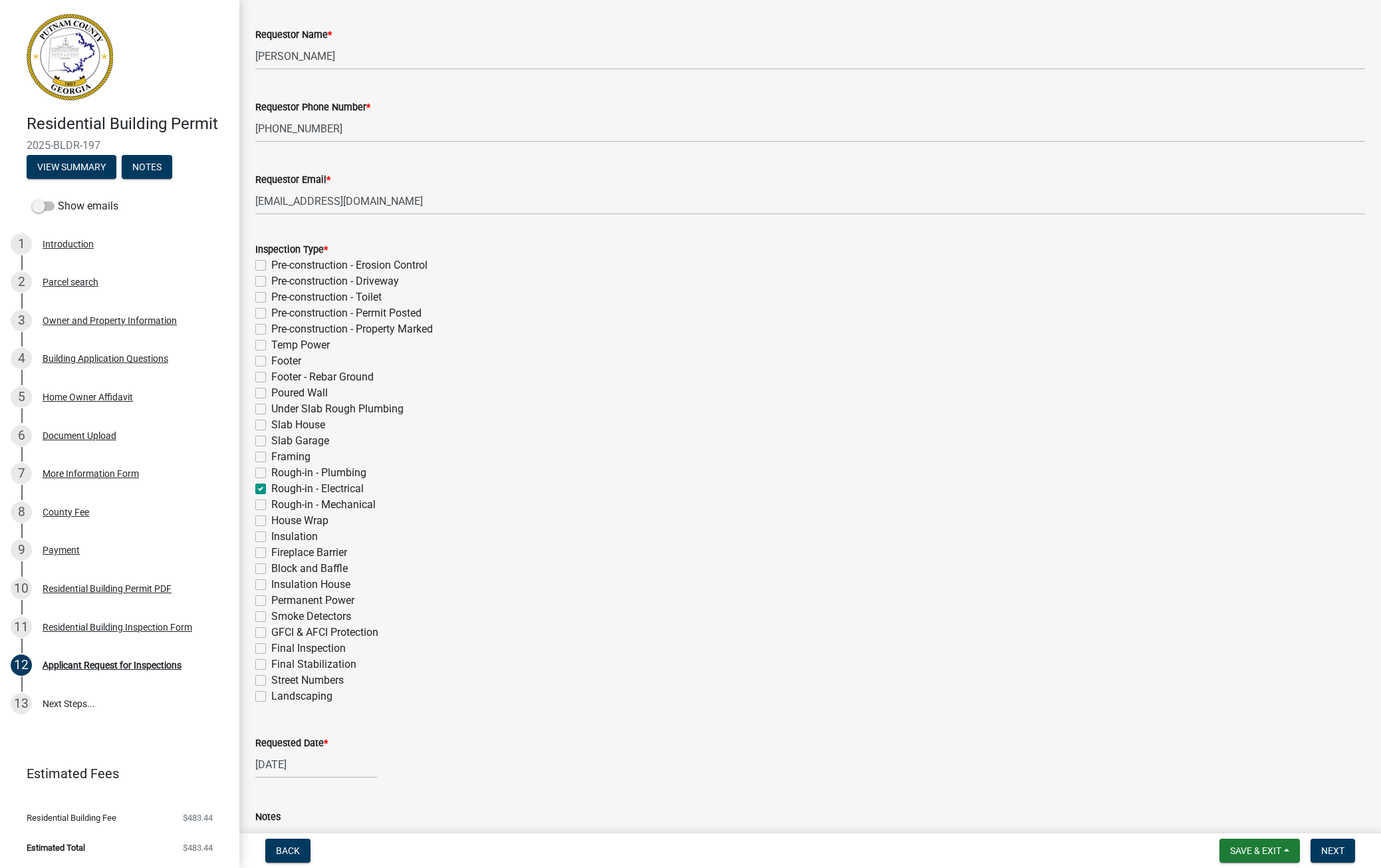
checkbox input "false"
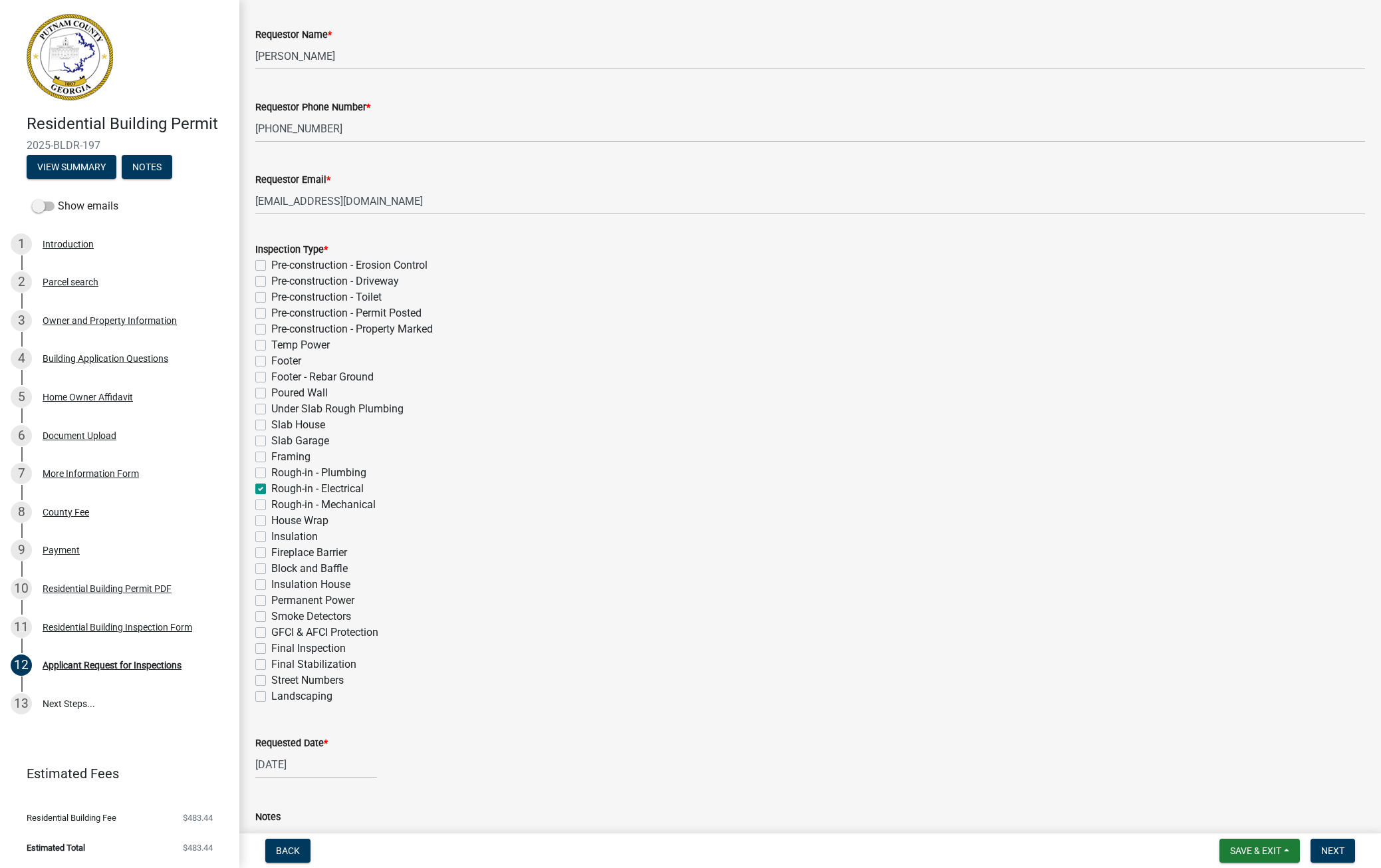
checkbox input "false"
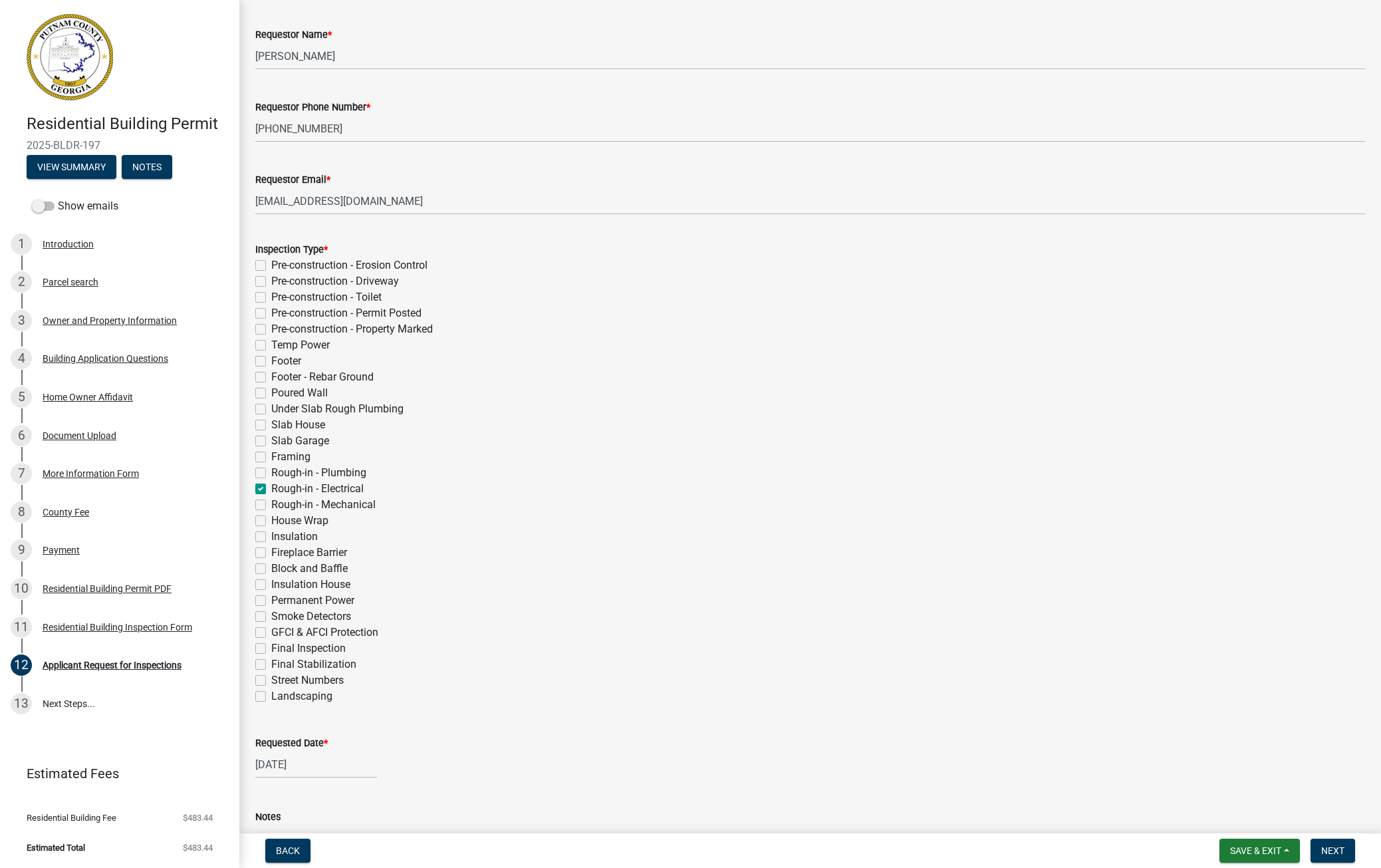
checkbox input "false"
checkbox input "true"
checkbox input "false"
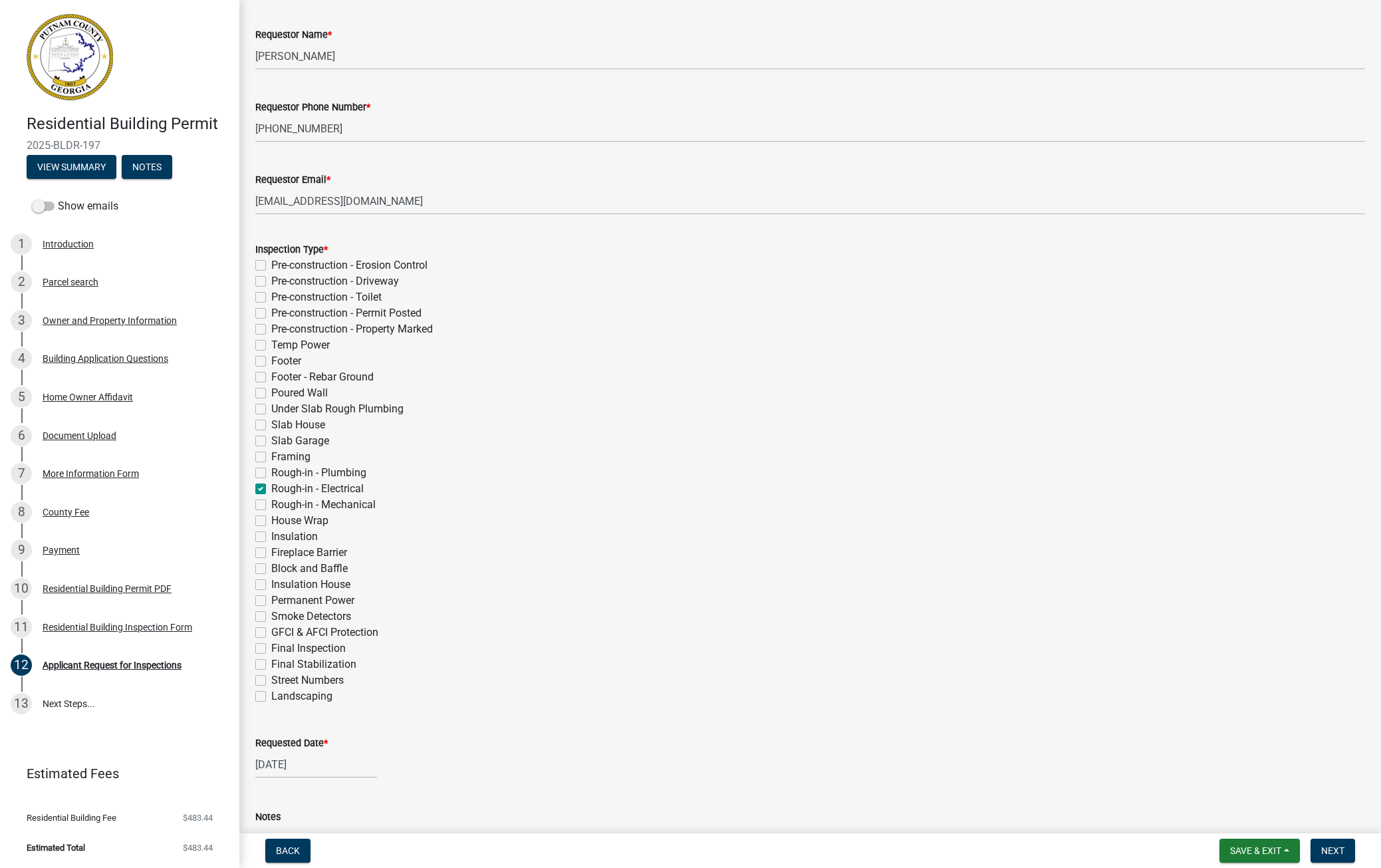
checkbox input "false"
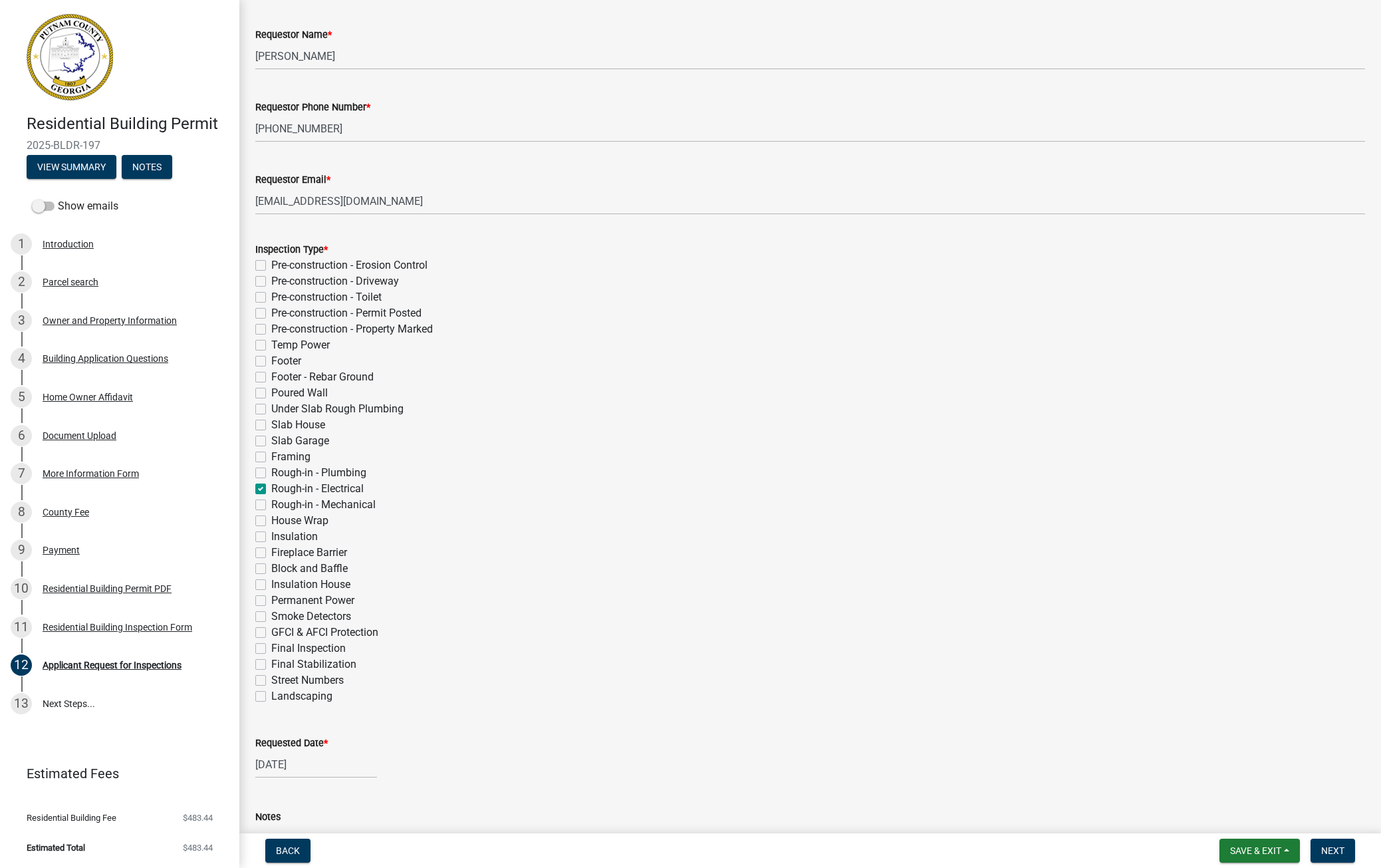
checkbox input "false"
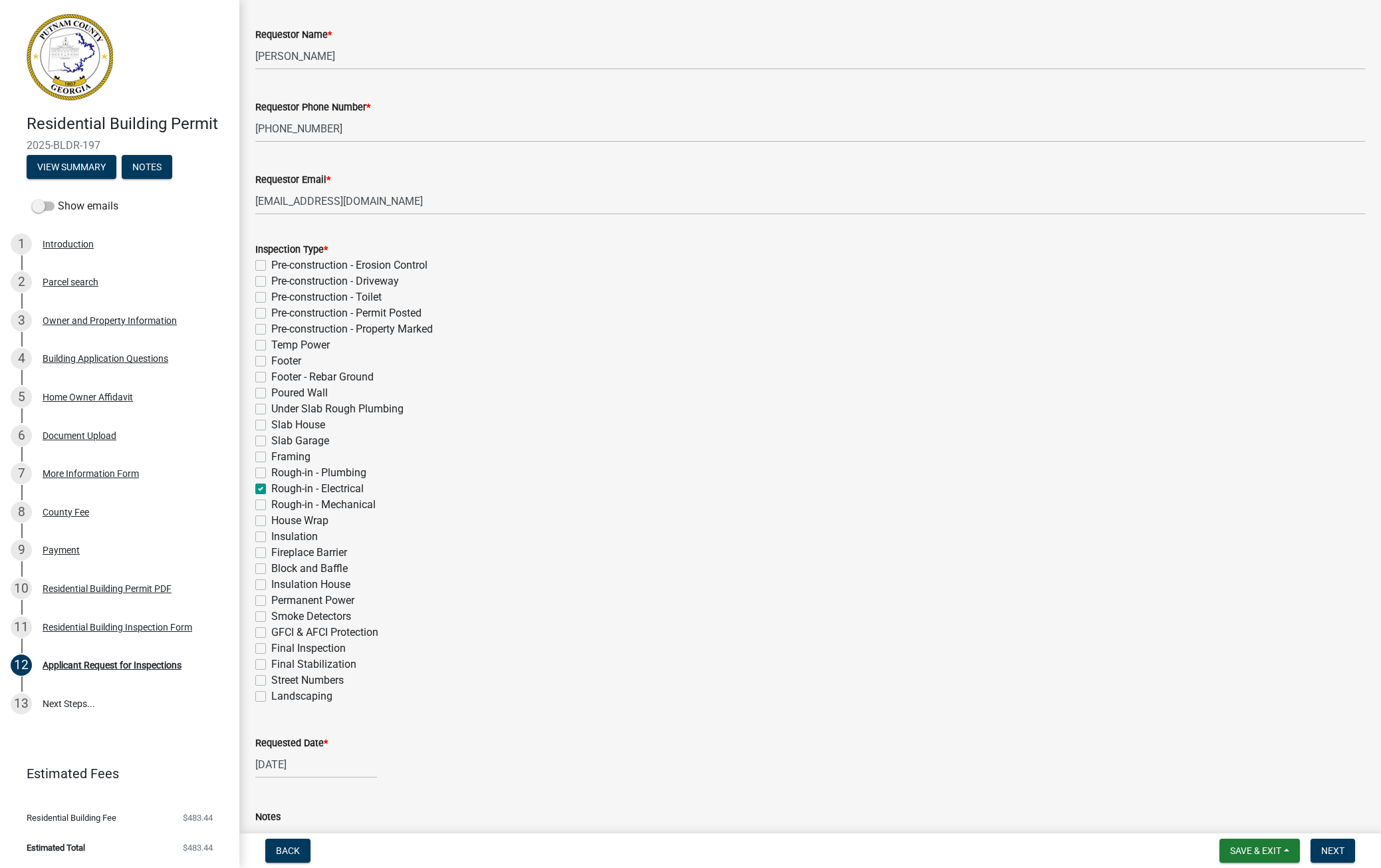
checkbox input "false"
click at [271, 455] on label "Framing" at bounding box center [291, 456] width 39 height 16
click at [271, 455] on input "Framing" at bounding box center [275, 453] width 9 height 9
checkbox input "true"
checkbox input "false"
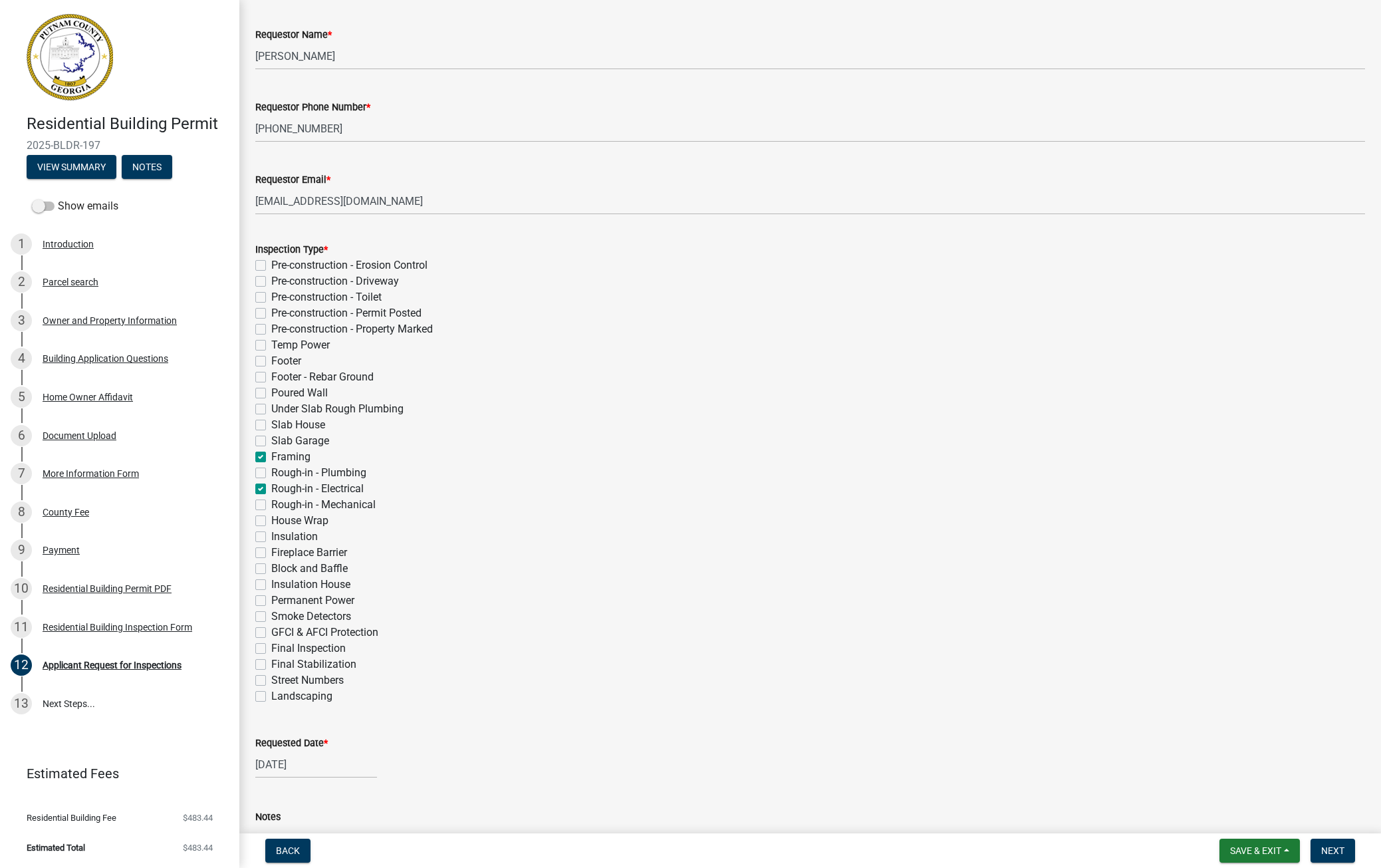
checkbox input "false"
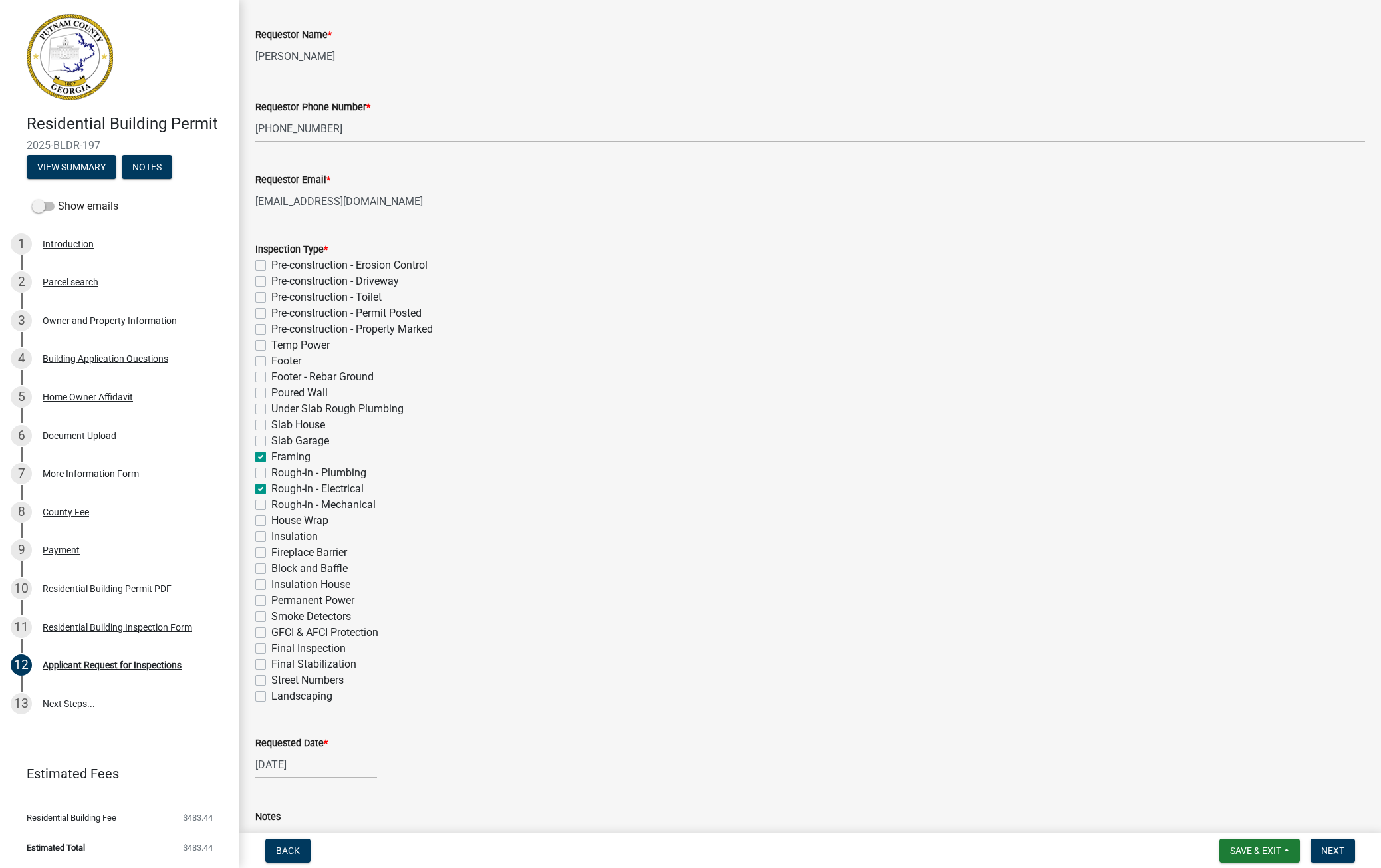
checkbox input "false"
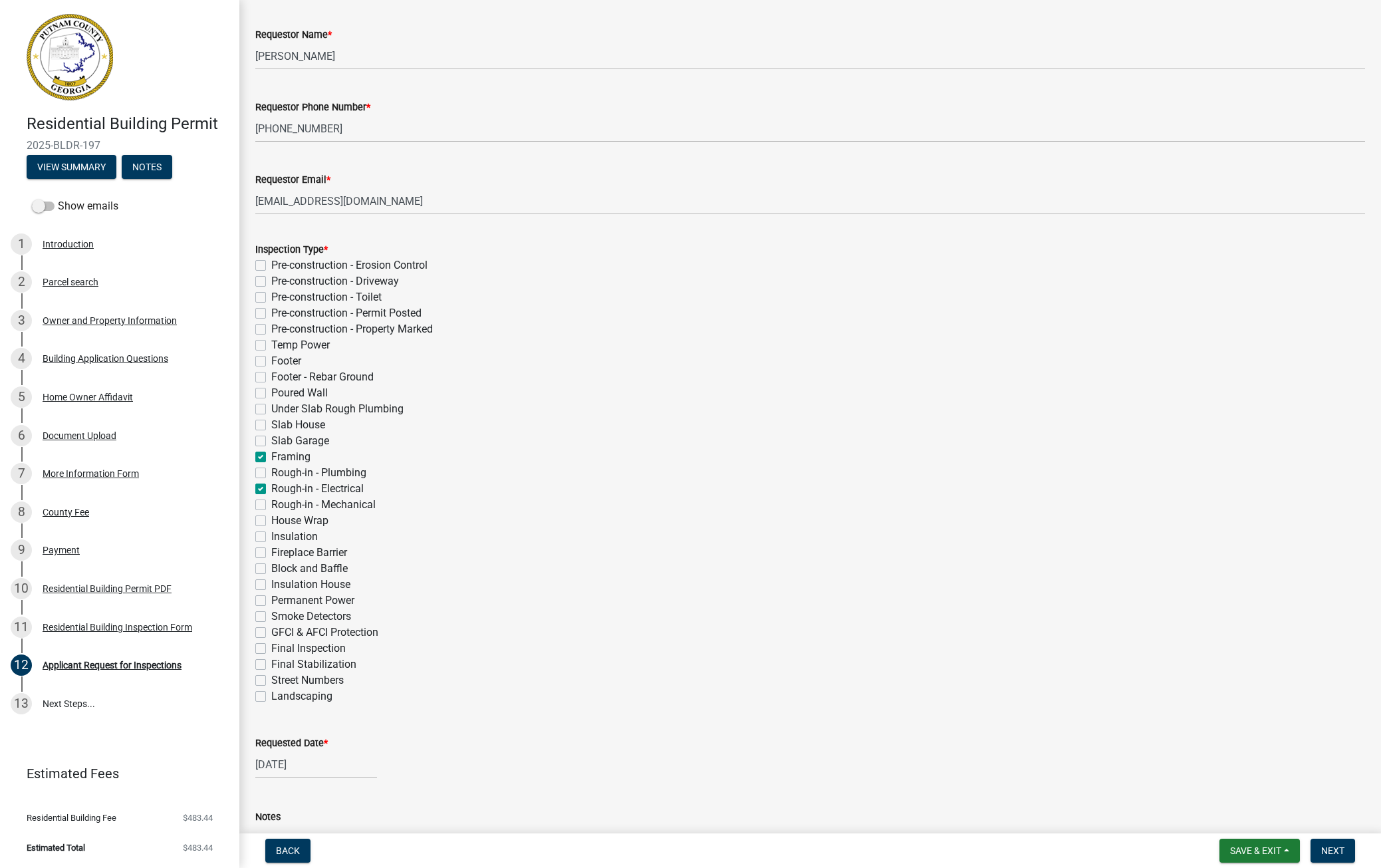
checkbox input "false"
checkbox input "true"
checkbox input "false"
checkbox input "true"
checkbox input "false"
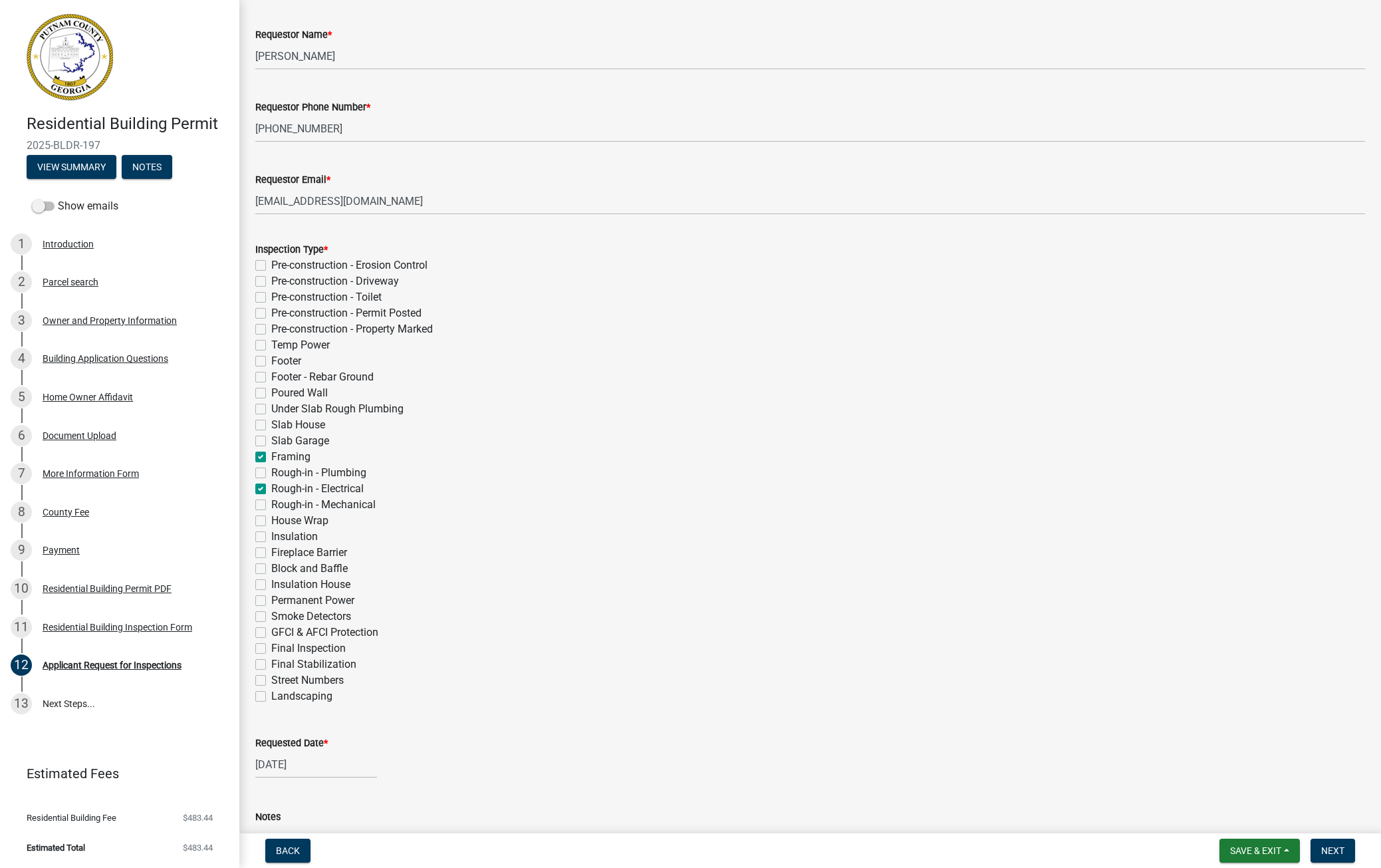
checkbox input "false"
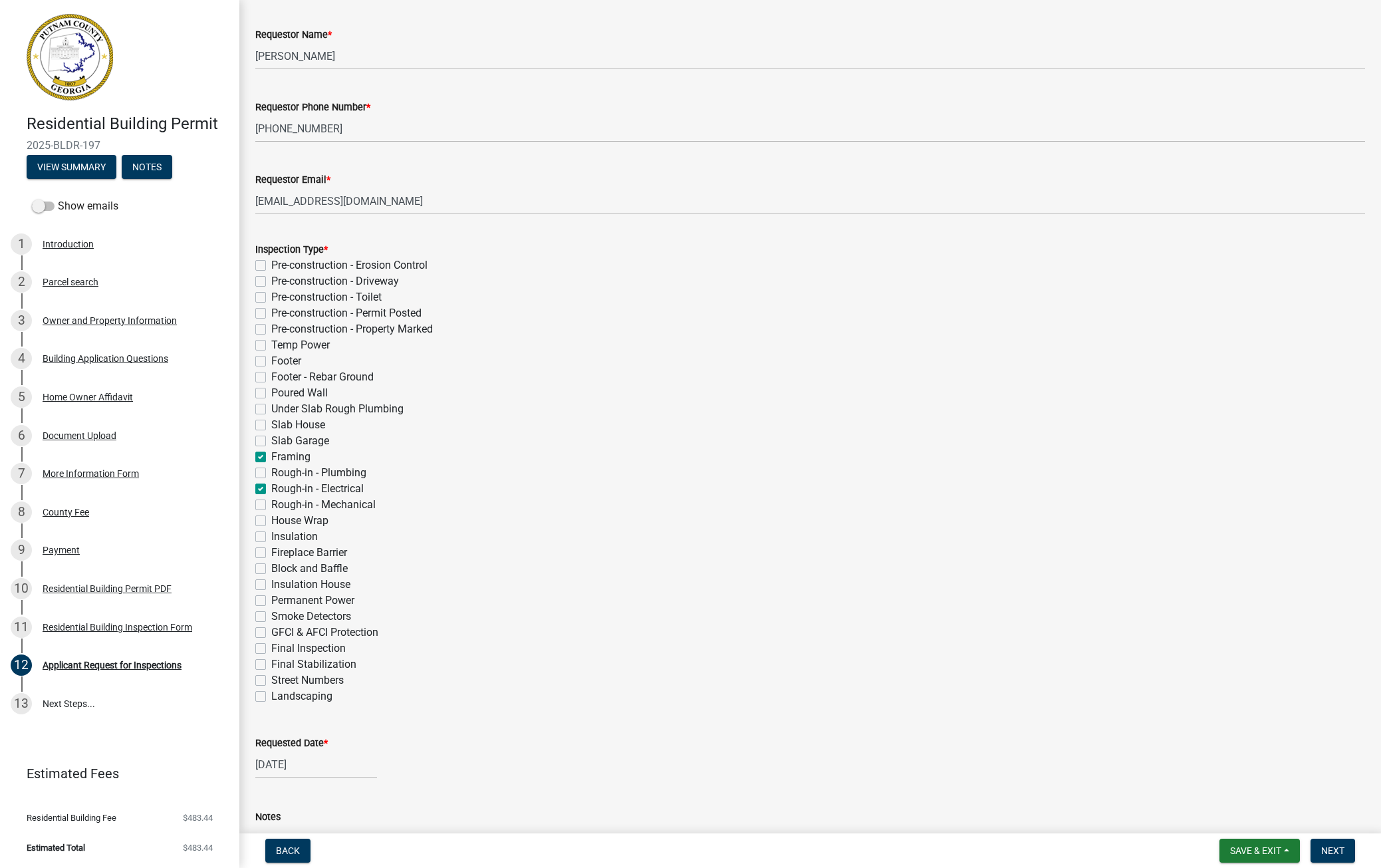
checkbox input "false"
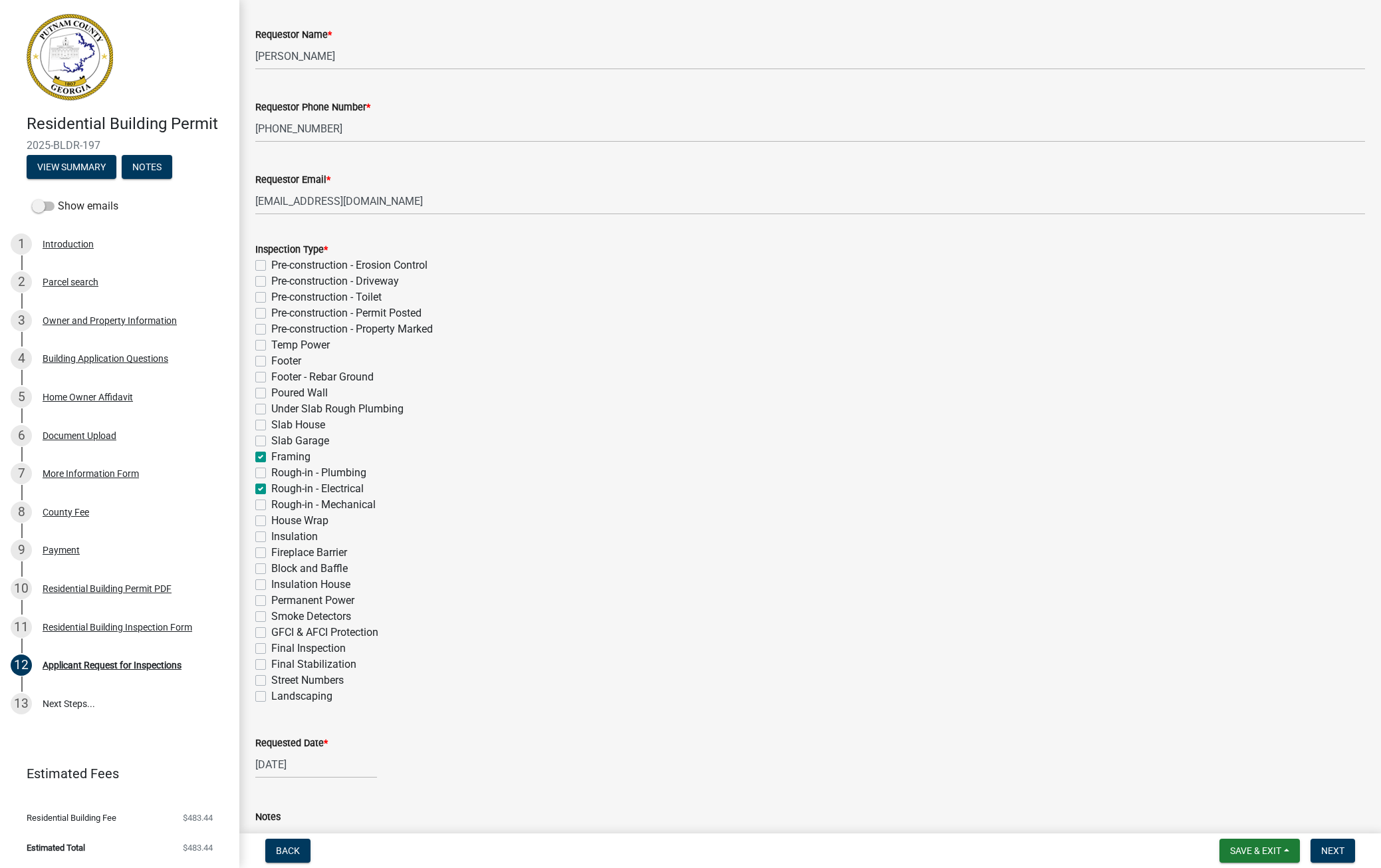
checkbox input "false"
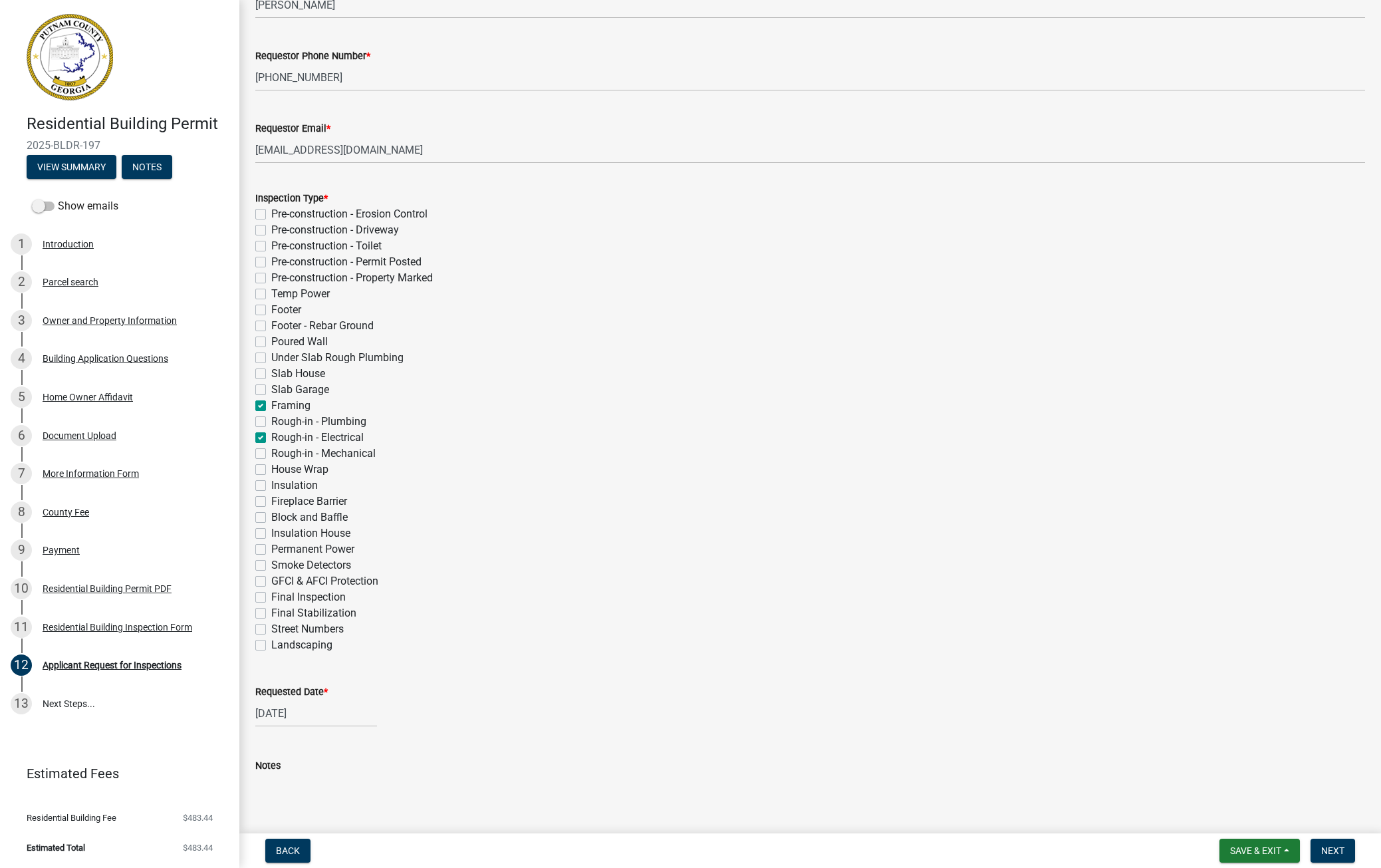
scroll to position [188, 0]
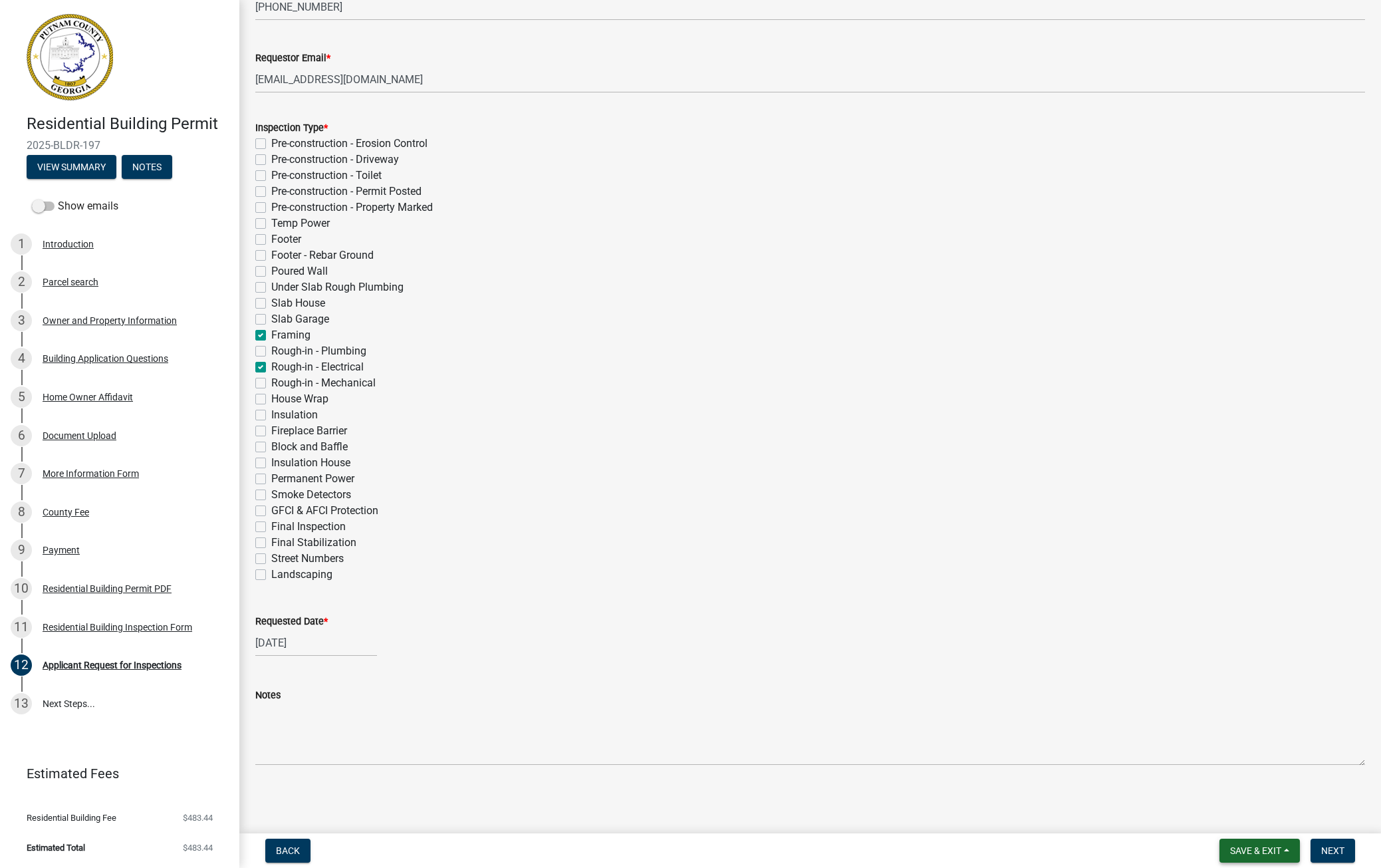
click at [786, 497] on span "Save & Exit" at bounding box center [1255, 851] width 51 height 11
click at [786, 497] on button "Save & Exit" at bounding box center [1246, 816] width 107 height 32
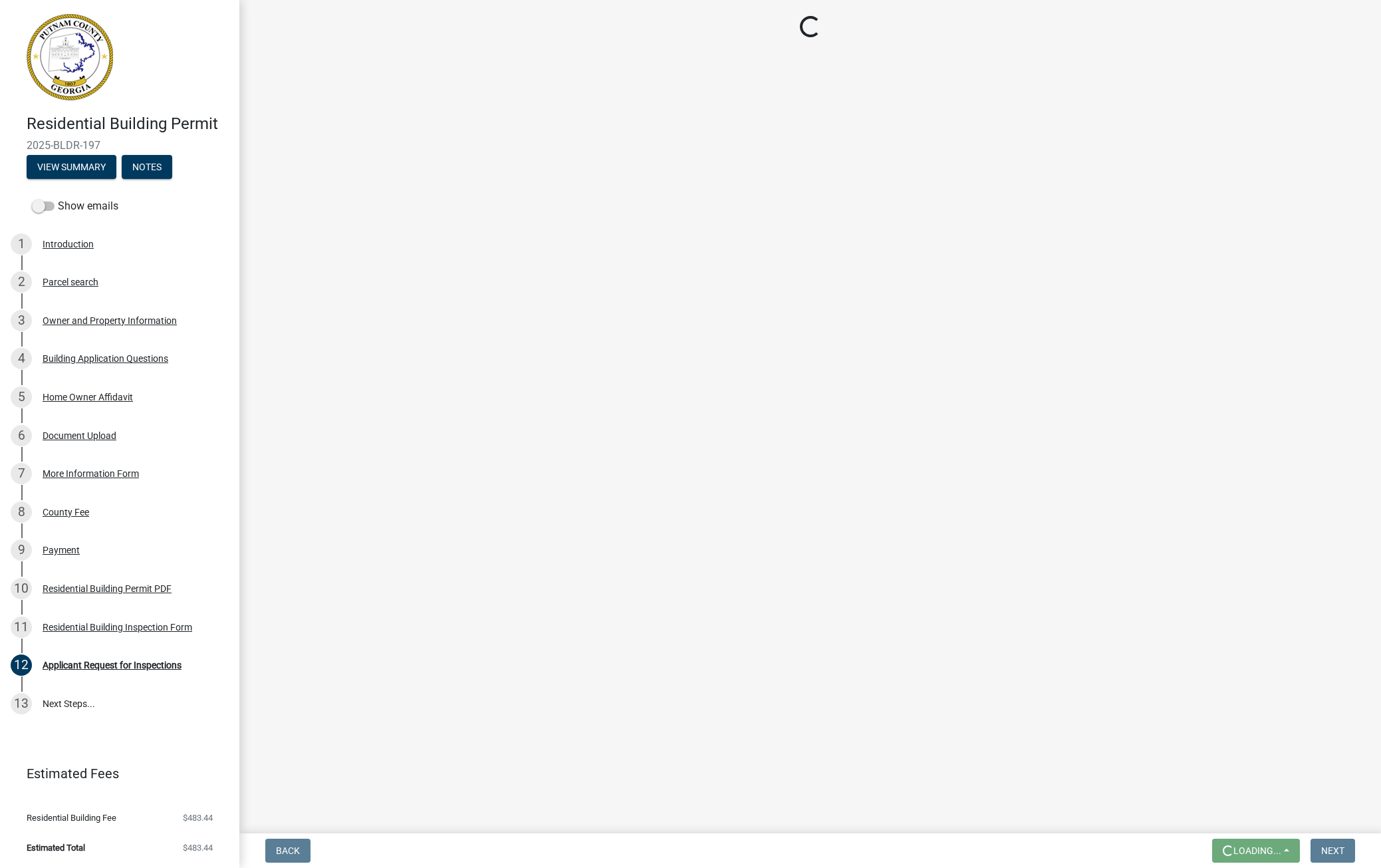
scroll to position [0, 0]
